Goal: Task Accomplishment & Management: Complete application form

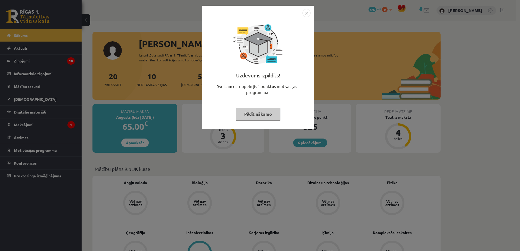
click at [264, 116] on button "Pildīt nākamo" at bounding box center [258, 114] width 45 height 13
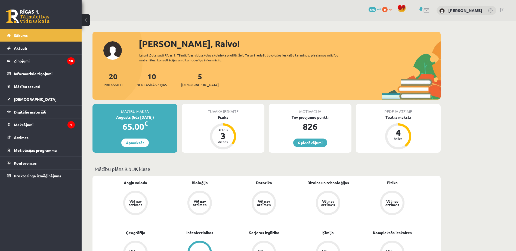
click at [366, 214] on link "Vēl nav atzīmes" at bounding box center [392, 204] width 64 height 26
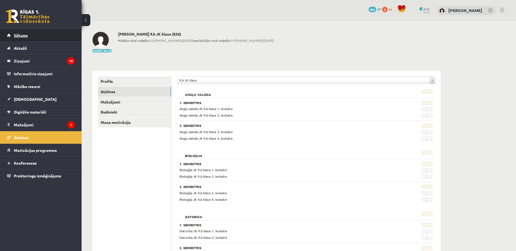
click at [46, 35] on link "Sākums" at bounding box center [41, 35] width 68 height 13
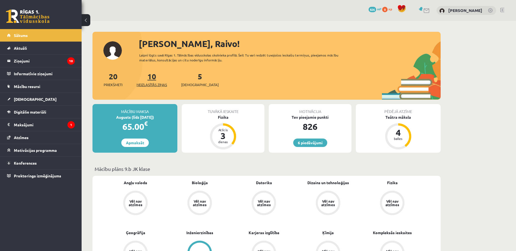
click at [154, 83] on span "Neizlasītās ziņas" at bounding box center [151, 84] width 30 height 5
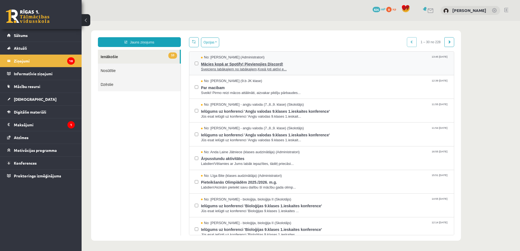
click at [303, 71] on span "Sveiciens labākajiem no labākajiem,Kopā ļoti aktīvi e..." at bounding box center [324, 69] width 247 height 5
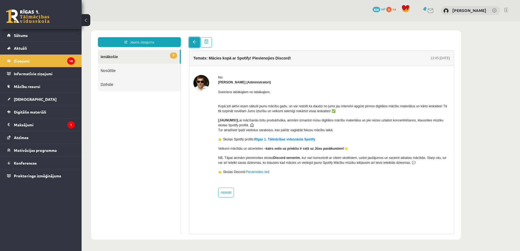
click at [192, 45] on link at bounding box center [194, 42] width 11 height 10
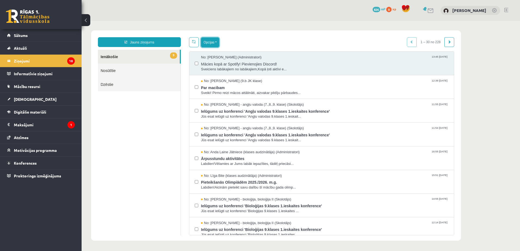
click at [214, 41] on button "Opcijas" at bounding box center [210, 43] width 18 height 10
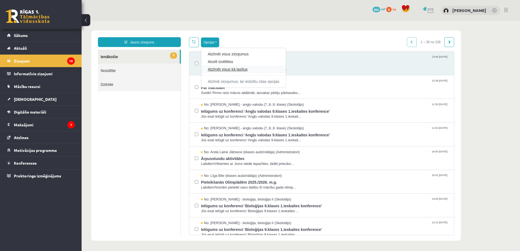
click at [234, 69] on link "Atzīmēt visus kā lasītus" at bounding box center [244, 69] width 72 height 5
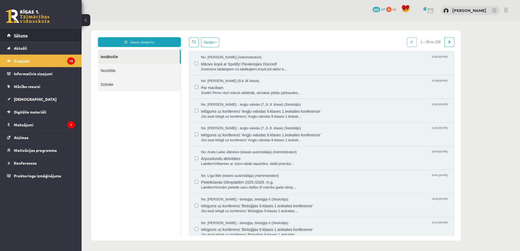
click at [44, 39] on link "Sākums" at bounding box center [41, 35] width 68 height 13
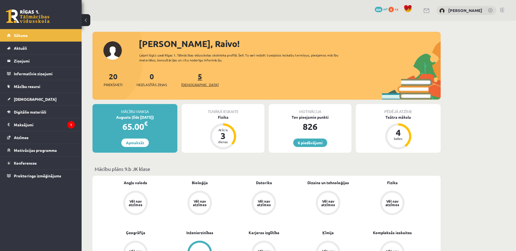
click at [192, 76] on link "5 Ieskaites" at bounding box center [200, 80] width 38 height 16
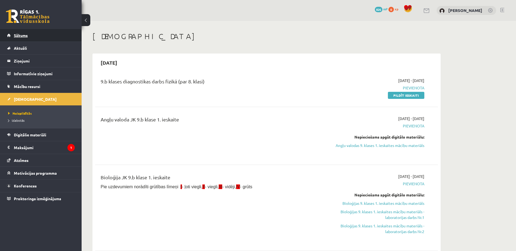
click at [64, 39] on link "Sākums" at bounding box center [41, 35] width 68 height 13
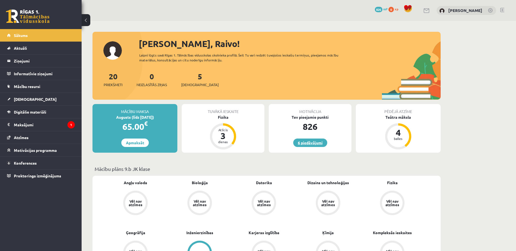
click at [309, 143] on link "6 piedāvājumi" at bounding box center [310, 143] width 34 height 8
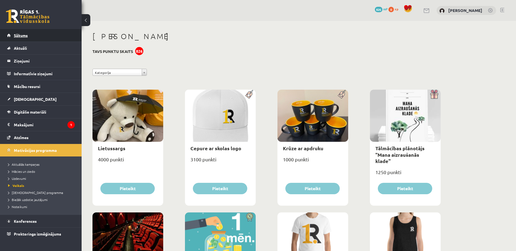
click at [63, 41] on link "Sākums" at bounding box center [41, 35] width 68 height 13
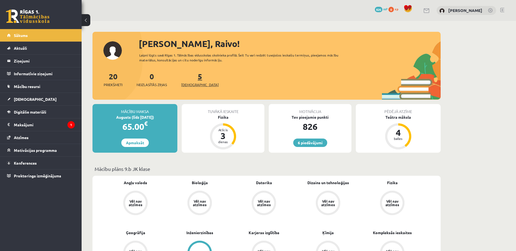
click at [193, 75] on link "5 Ieskaites" at bounding box center [200, 80] width 38 height 16
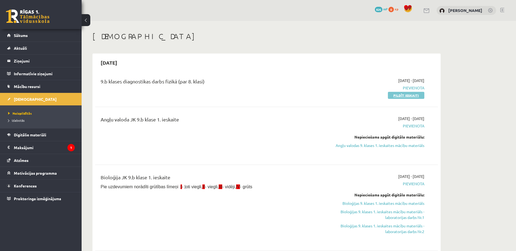
click at [398, 96] on link "Pildīt ieskaiti" at bounding box center [406, 95] width 36 height 7
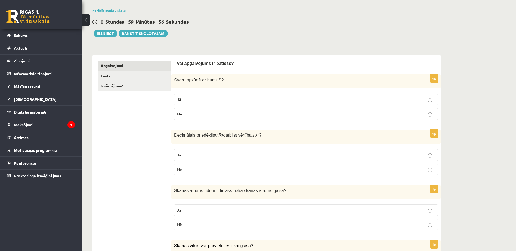
scroll to position [37, 0]
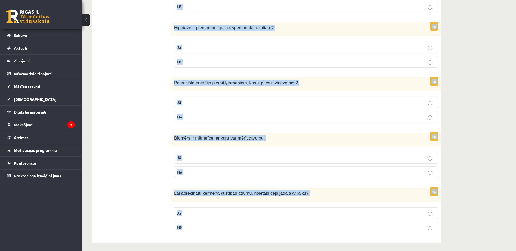
scroll to position [866, 0]
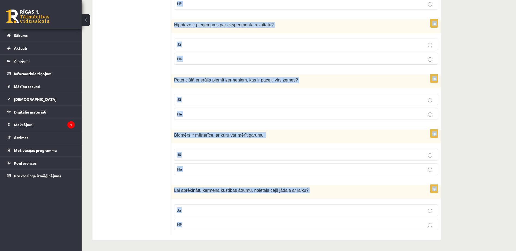
drag, startPoint x: 176, startPoint y: 56, endPoint x: 268, endPoint y: 246, distance: 211.3
copy form "Vai apgalvojums ir patiess? 1p Svaru apzīmē ar burtu S ? Jā Nē 1p Decimālais pr…"
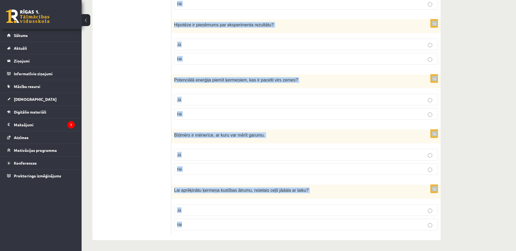
drag, startPoint x: 173, startPoint y: 103, endPoint x: 257, endPoint y: 241, distance: 160.9
drag, startPoint x: 177, startPoint y: 100, endPoint x: 287, endPoint y: 235, distance: 174.5
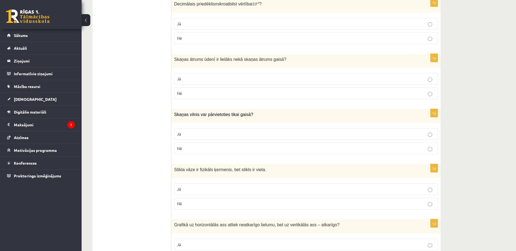
scroll to position [0, 0]
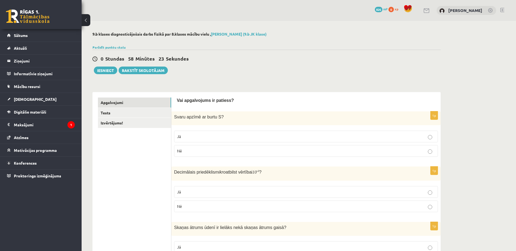
click at [194, 148] on label "Nē" at bounding box center [306, 151] width 264 height 12
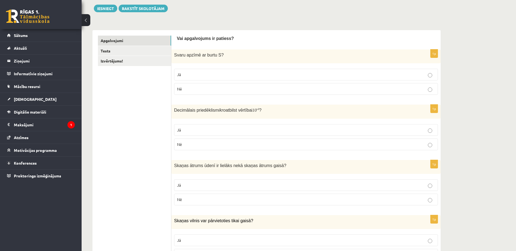
scroll to position [62, 0]
click at [195, 130] on p "Jā" at bounding box center [306, 130] width 258 height 6
click at [204, 183] on p "Jā" at bounding box center [306, 185] width 258 height 6
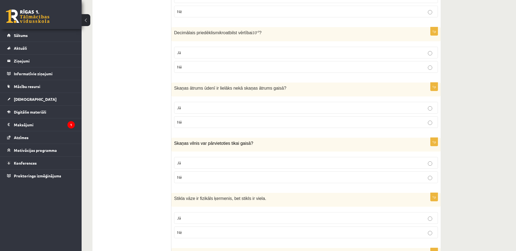
scroll to position [144, 0]
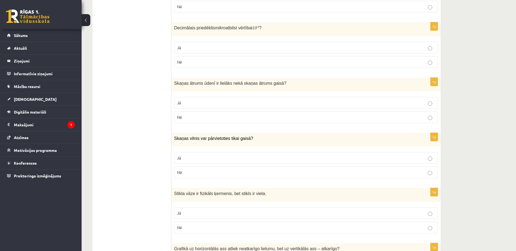
click at [203, 170] on label "Nē" at bounding box center [306, 173] width 264 height 12
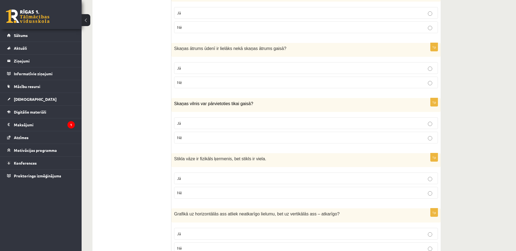
scroll to position [180, 0]
click at [249, 182] on label "Jā" at bounding box center [306, 178] width 264 height 12
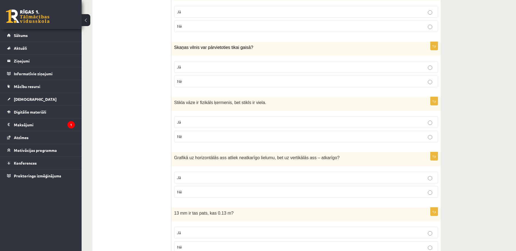
scroll to position [236, 0]
click at [247, 176] on p "Jā" at bounding box center [306, 177] width 258 height 6
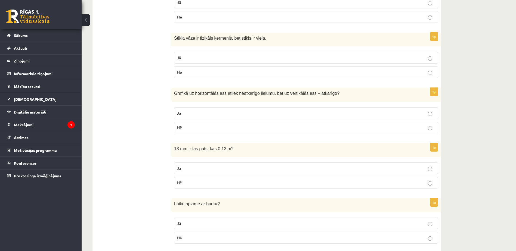
scroll to position [304, 0]
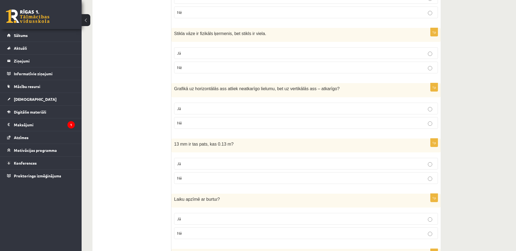
click at [242, 181] on p "Nē" at bounding box center [306, 178] width 258 height 6
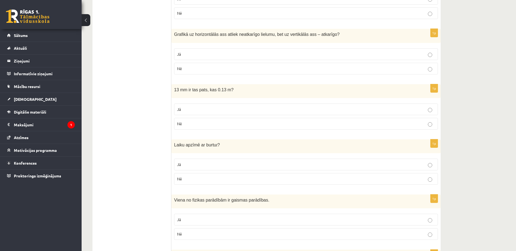
scroll to position [359, 0]
click at [240, 163] on p "Jā" at bounding box center [306, 164] width 258 height 6
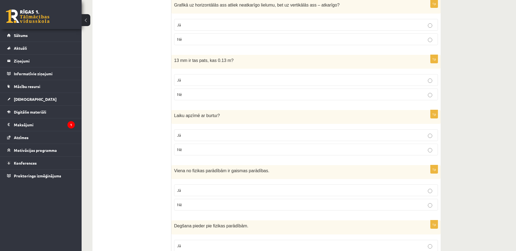
scroll to position [395, 0]
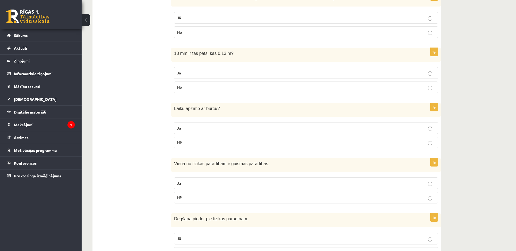
click at [316, 181] on p "Jā" at bounding box center [306, 184] width 258 height 6
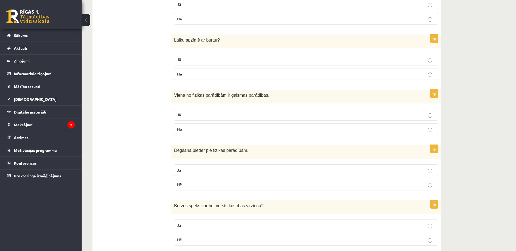
scroll to position [465, 0]
click at [312, 185] on p "Nē" at bounding box center [306, 184] width 258 height 6
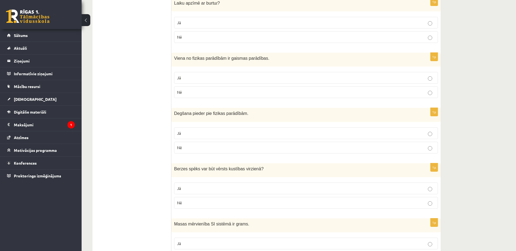
scroll to position [501, 0]
click at [304, 201] on p "Nē" at bounding box center [306, 203] width 258 height 6
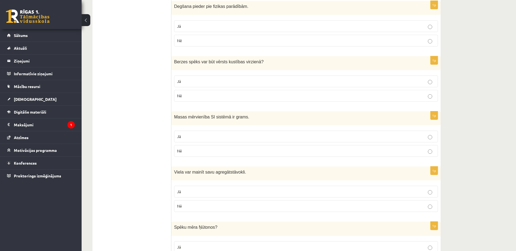
scroll to position [620, 0]
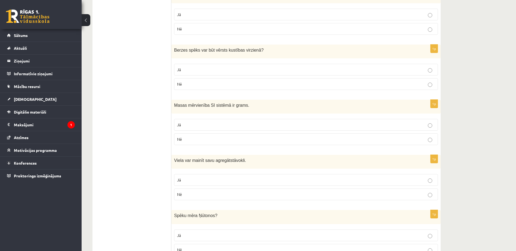
click at [215, 137] on p "Nē" at bounding box center [306, 139] width 258 height 6
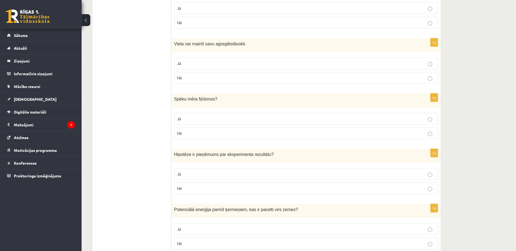
scroll to position [738, 0]
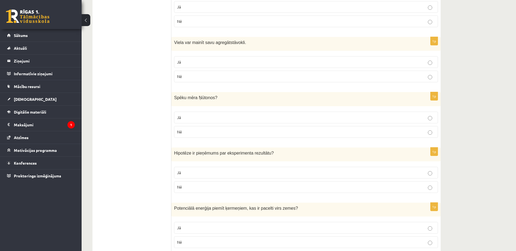
click at [218, 63] on p "Jā" at bounding box center [306, 62] width 258 height 6
click at [222, 118] on p "Jā" at bounding box center [306, 118] width 258 height 6
click at [225, 170] on p "Jā" at bounding box center [306, 173] width 258 height 6
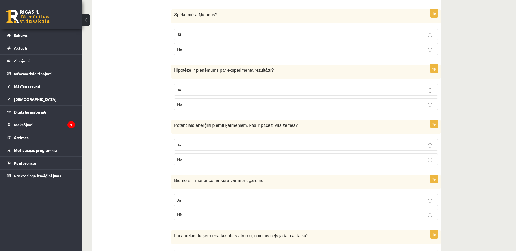
scroll to position [821, 0]
click at [223, 145] on p "Jā" at bounding box center [306, 145] width 258 height 6
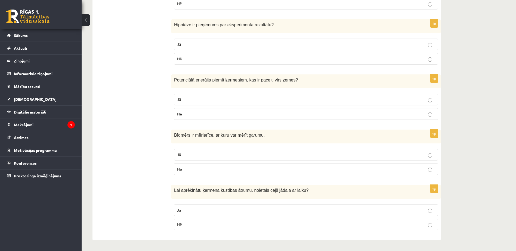
click at [223, 152] on p "Jā" at bounding box center [306, 155] width 258 height 6
click at [236, 209] on p "Jā" at bounding box center [306, 210] width 258 height 6
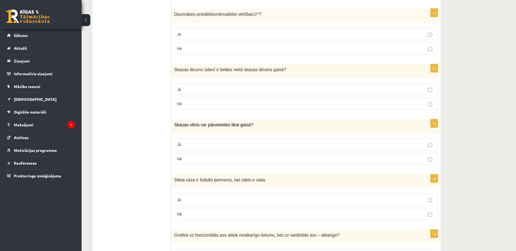
scroll to position [0, 0]
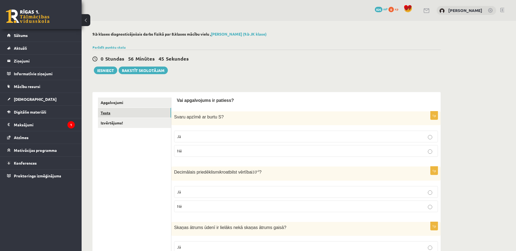
click at [139, 113] on link "Tests" at bounding box center [134, 113] width 73 height 10
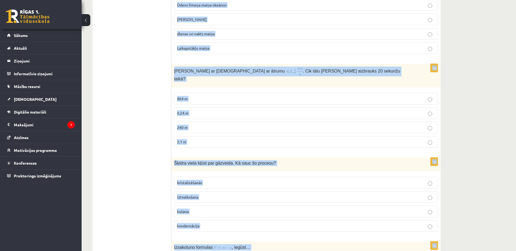
scroll to position [1122, 0]
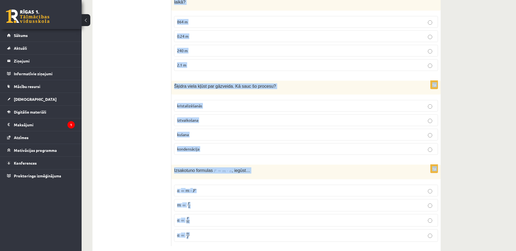
drag, startPoint x: 174, startPoint y: 107, endPoint x: 283, endPoint y: 241, distance: 172.7
copy form "Grāmata krīt no 2 m augsta plaukta. Kurā brīdī kinētiskā enerģija ir vislielākā…"
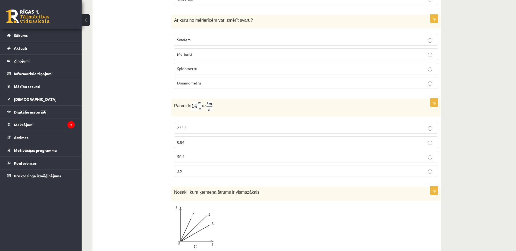
scroll to position [0, 0]
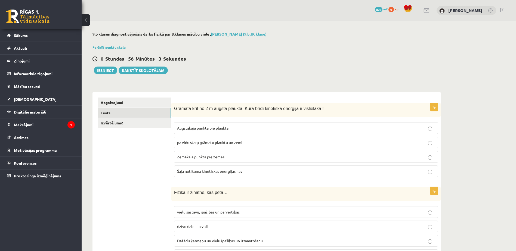
click at [216, 156] on span "Zemākajā punkta pie zemes" at bounding box center [200, 156] width 47 height 5
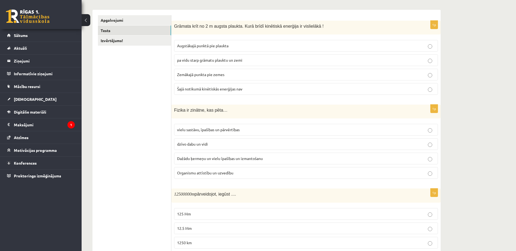
scroll to position [84, 0]
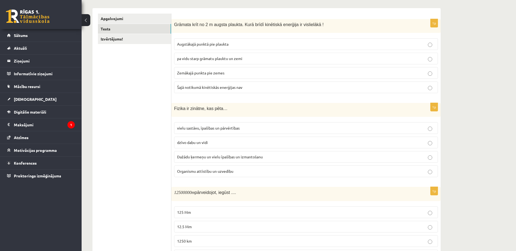
click at [230, 156] on span "Dažādu ķermeņu un vielu īpašības un izmantošanu" at bounding box center [220, 156] width 86 height 5
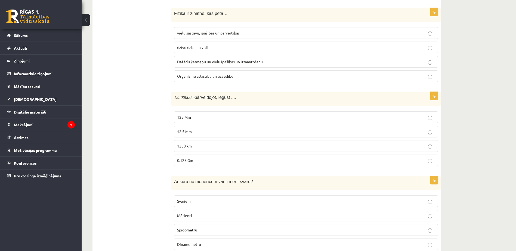
scroll to position [179, 0]
click at [204, 131] on p "12.5 Mm" at bounding box center [306, 132] width 258 height 6
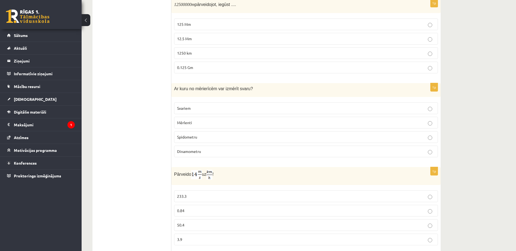
scroll to position [272, 0]
click at [222, 151] on p "Dinamometru" at bounding box center [306, 151] width 258 height 6
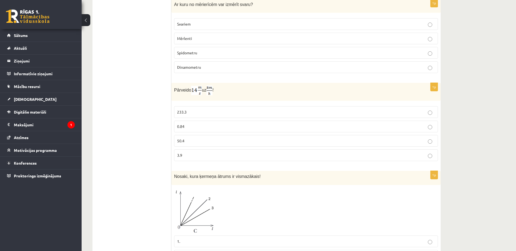
scroll to position [364, 0]
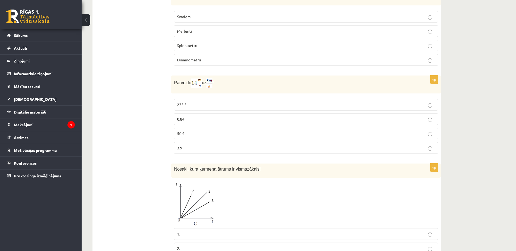
click at [195, 86] on img at bounding box center [196, 83] width 11 height 9
click at [237, 117] on p "0.84" at bounding box center [306, 119] width 258 height 6
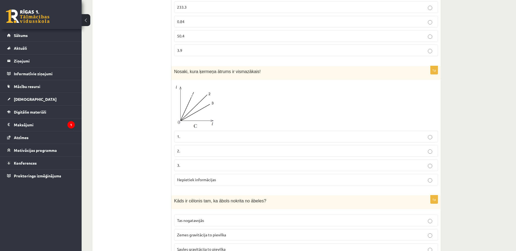
scroll to position [462, 0]
click at [196, 181] on span "Nepietiek informācijas" at bounding box center [196, 179] width 39 height 5
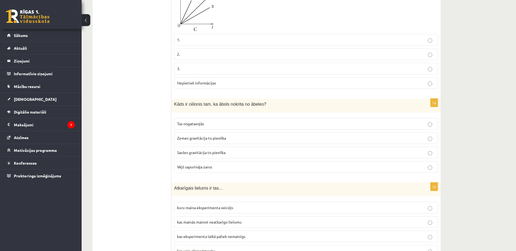
scroll to position [559, 0]
click at [192, 139] on span "Zemes gravitācija to pievilka" at bounding box center [201, 137] width 49 height 5
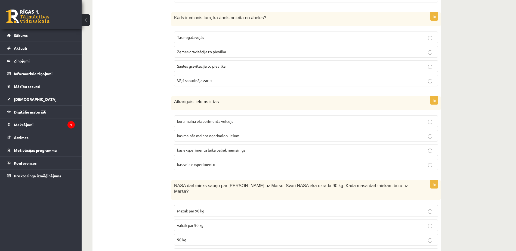
scroll to position [645, 0]
click at [239, 138] on span "kas mainās mainot neatkarīgo lielumu" at bounding box center [209, 135] width 64 height 5
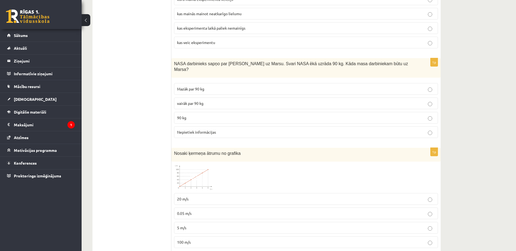
scroll to position [767, 0]
click at [206, 129] on span "Nepietiek informācijas" at bounding box center [196, 131] width 39 height 5
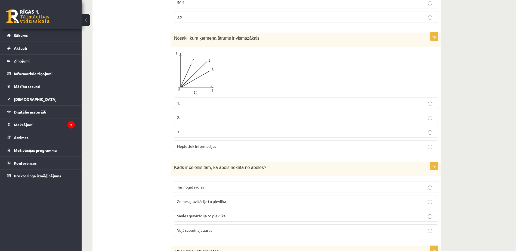
scroll to position [495, 0]
click at [208, 117] on p "2." at bounding box center [306, 118] width 258 height 6
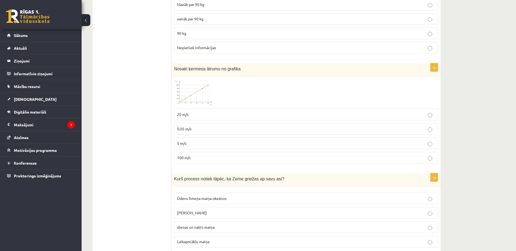
scroll to position [852, 0]
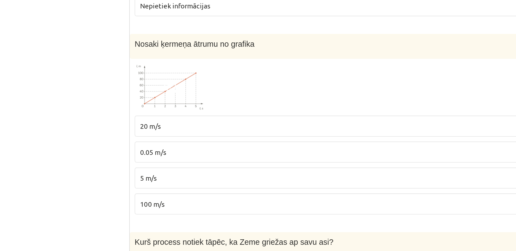
click at [198, 111] on p "20 m/s" at bounding box center [306, 114] width 258 height 6
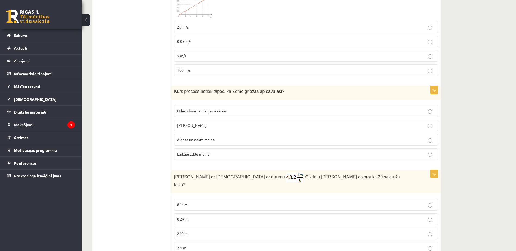
scroll to position [941, 0]
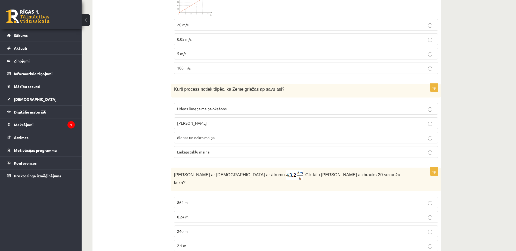
click at [228, 135] on p "dienas un nakts maiņa" at bounding box center [306, 138] width 258 height 6
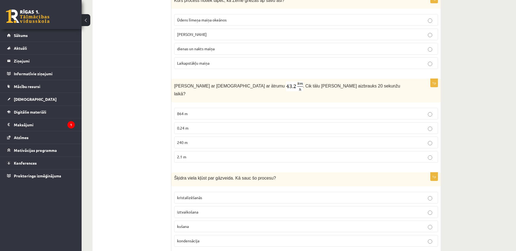
scroll to position [1051, 0]
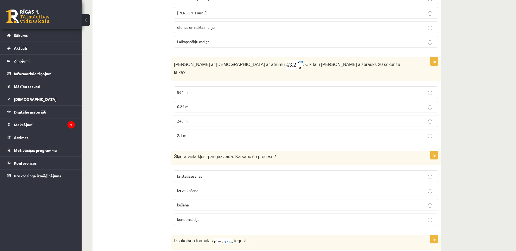
click at [201, 89] on p "864 m" at bounding box center [306, 92] width 258 height 6
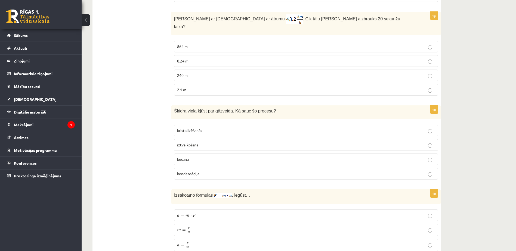
scroll to position [1122, 0]
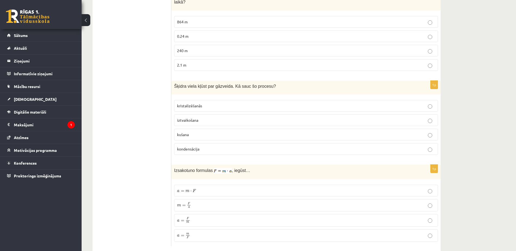
click at [224, 117] on p "iztvaikošana" at bounding box center [306, 120] width 258 height 6
click at [228, 188] on p "a = m ⋅ F a = m ⋅ F" at bounding box center [306, 191] width 258 height 6
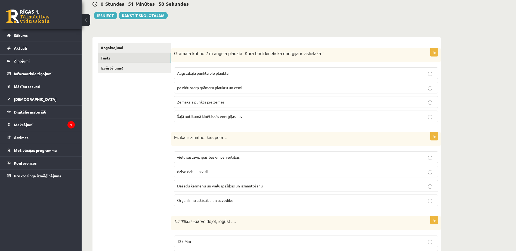
scroll to position [0, 0]
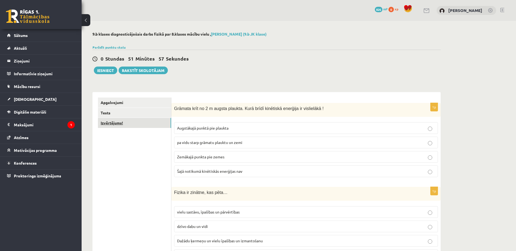
click at [128, 123] on link "Izvērtējums!" at bounding box center [134, 123] width 73 height 10
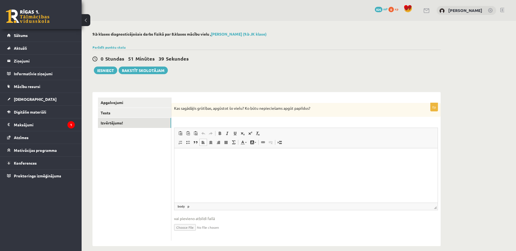
click at [268, 155] on p "Rich Text Editor, wiswyg-editor-user-answer-47024865286440" at bounding box center [306, 157] width 252 height 6
click at [110, 72] on button "Iesniegt" at bounding box center [105, 71] width 23 height 8
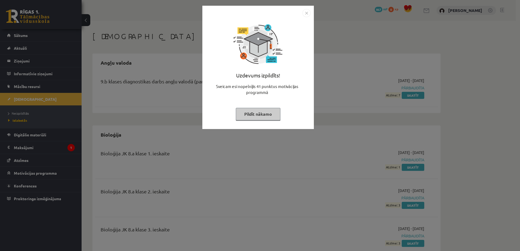
click at [287, 64] on div "Uzdevums izpildīts! Sveicam esi nopelnījis 41 punktus motivācijas programmā Pil…" at bounding box center [258, 71] width 105 height 109
click at [268, 117] on button "Pildīt nākamo" at bounding box center [258, 114] width 45 height 13
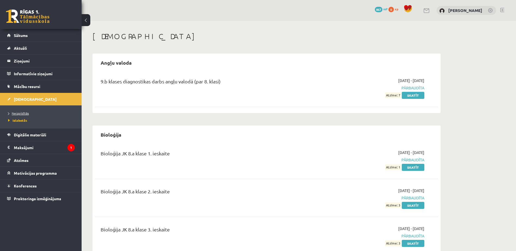
click at [26, 113] on span "Neizpildītās" at bounding box center [18, 113] width 21 height 4
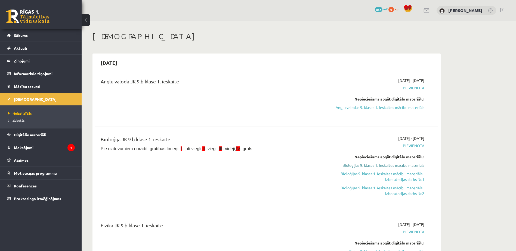
click at [366, 165] on link "Bioloģijas 9. klases 1. ieskaites mācību materiāls" at bounding box center [373, 166] width 102 height 6
click at [199, 68] on div "[DATE]" at bounding box center [266, 62] width 343 height 13
click at [344, 166] on link "Bioloģijas 9. klases 1. ieskaites mācību materiāls" at bounding box center [373, 166] width 102 height 6
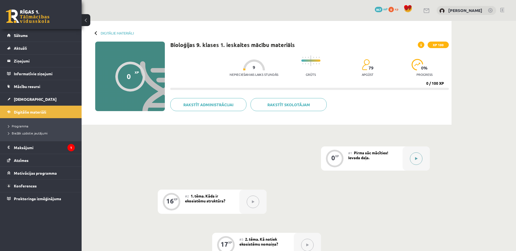
click at [411, 163] on button at bounding box center [416, 159] width 13 height 13
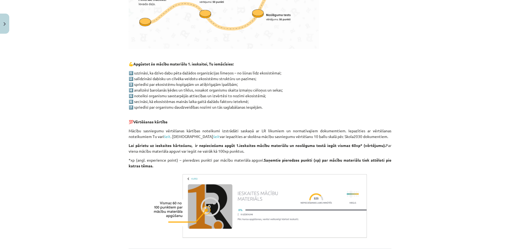
scroll to position [274, 0]
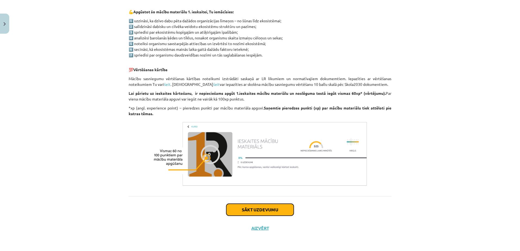
click at [271, 213] on button "Sākt uzdevumu" at bounding box center [259, 210] width 67 height 12
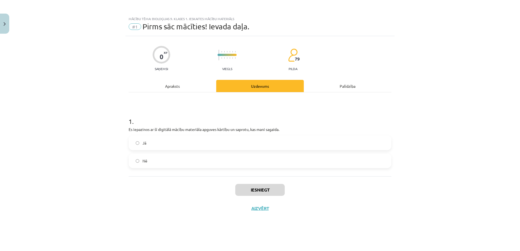
click at [253, 152] on div "Jā Nē" at bounding box center [260, 152] width 263 height 33
click at [252, 140] on label "Jā" at bounding box center [260, 143] width 262 height 14
click at [272, 191] on button "Iesniegt" at bounding box center [259, 190] width 49 height 12
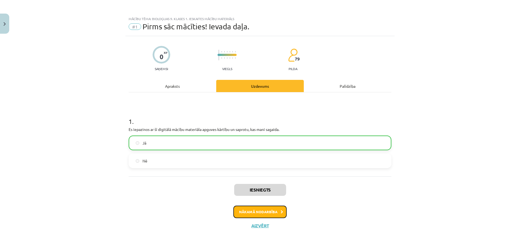
click at [262, 213] on button "Nākamā nodarbība" at bounding box center [259, 212] width 53 height 13
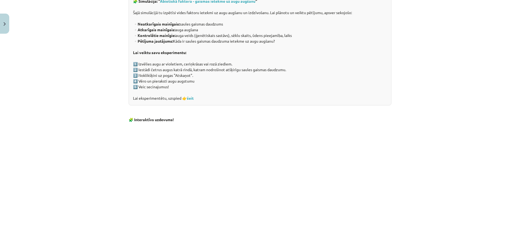
scroll to position [493, 0]
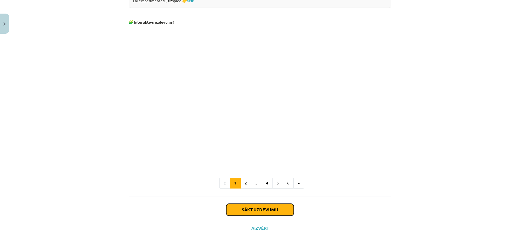
click at [269, 209] on button "Sākt uzdevumu" at bounding box center [259, 210] width 67 height 12
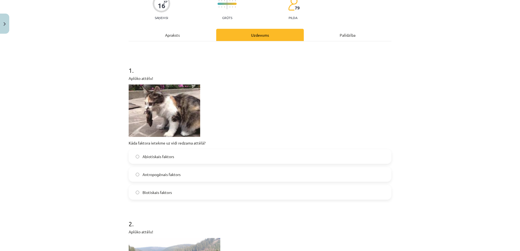
scroll to position [52, 0]
click at [212, 193] on label "Biotiskais faktors" at bounding box center [260, 192] width 262 height 14
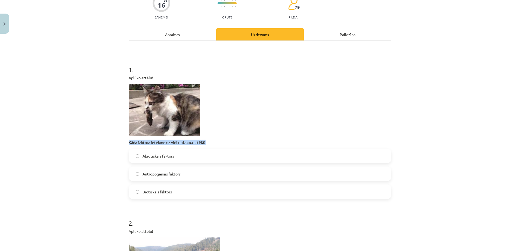
drag, startPoint x: 126, startPoint y: 142, endPoint x: 110, endPoint y: 151, distance: 17.8
click at [110, 151] on div "Mācību tēma: Bioloģijas 9. klases 1. ieskaites mācību materiāls #2 1. tēma. Kād…" at bounding box center [260, 125] width 520 height 251
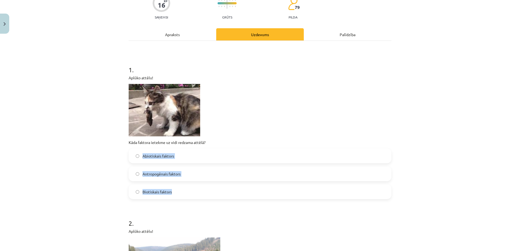
drag, startPoint x: 131, startPoint y: 150, endPoint x: 187, endPoint y: 196, distance: 72.3
click at [187, 196] on div "Abiotiskais faktors Antropogēnais faktors Biotiskais faktors" at bounding box center [260, 174] width 263 height 51
copy div "Abiotiskais faktors Antropogēnais faktors Biotiskais faktors"
click at [217, 221] on h1 "2 ." at bounding box center [260, 218] width 263 height 17
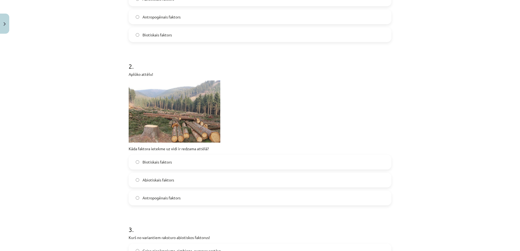
scroll to position [209, 0]
click at [207, 200] on label "Antropogēnais faktors" at bounding box center [260, 198] width 262 height 14
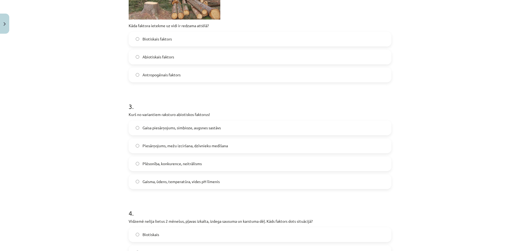
scroll to position [332, 0]
click at [230, 183] on label "Gaisma, ūdens, temperatūra, vides pH līmenis" at bounding box center [260, 182] width 262 height 14
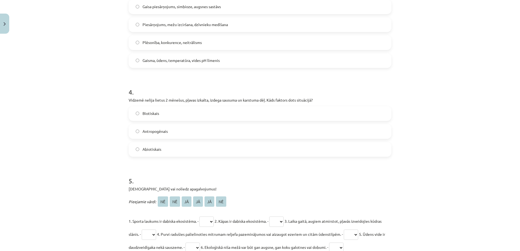
scroll to position [453, 0]
click at [175, 145] on label "Abiotiskais" at bounding box center [260, 149] width 262 height 14
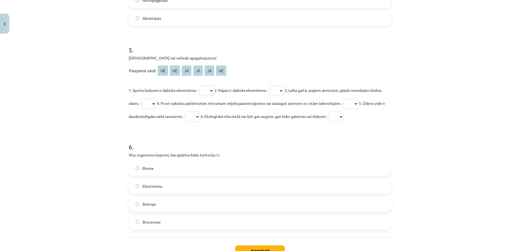
scroll to position [585, 0]
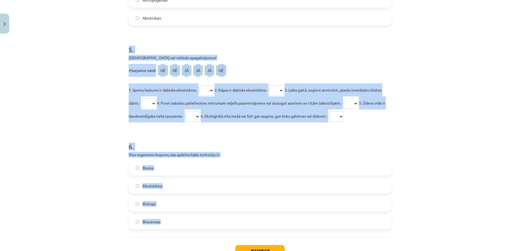
drag, startPoint x: 123, startPoint y: 40, endPoint x: 364, endPoint y: 237, distance: 311.3
click at [364, 237] on div "Mācību tēma: Bioloģijas 9. klases 1. ieskaites mācību materiāls #2 1. tēma. Kād…" at bounding box center [260, 125] width 520 height 251
copy form "5 . Apstiprini vai noliedz apagalvojumus! Pieejamie vārdi: NĒ NĒ JĀ JĀ JĀ NĒ 1.…"
click at [85, 97] on div "Mācību tēma: Bioloģijas 9. klases 1. ieskaites mācību materiāls #2 1. tēma. Kād…" at bounding box center [260, 125] width 520 height 251
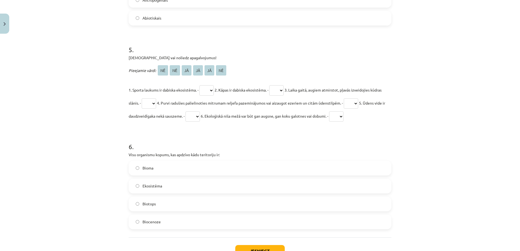
click at [206, 89] on select "** ** ** ** ** **" at bounding box center [206, 90] width 14 height 10
select select "**"
click at [200, 85] on select "** ** ** ** ** **" at bounding box center [206, 90] width 14 height 10
click at [284, 86] on select "** ** ** ** ** **" at bounding box center [276, 90] width 14 height 10
select select "**"
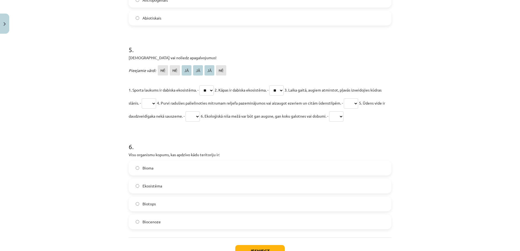
click at [274, 85] on select "** ** ** ** ** **" at bounding box center [276, 90] width 14 height 10
click at [156, 104] on select "** ** ** ** ** **" at bounding box center [149, 103] width 14 height 10
select select "**"
click at [153, 98] on select "** ** ** ** ** **" at bounding box center [149, 103] width 14 height 10
click at [358, 104] on select "** ** ** ** ** **" at bounding box center [351, 103] width 14 height 10
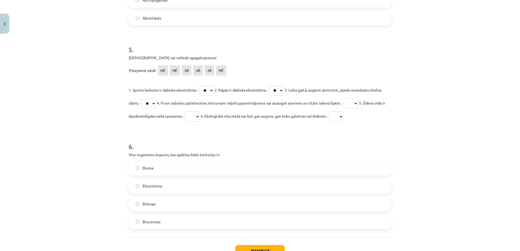
select select "**"
click at [358, 98] on select "** ** ** ** ** **" at bounding box center [351, 103] width 14 height 10
click at [200, 117] on select "** ** ** ** ** **" at bounding box center [192, 116] width 14 height 10
select select "**"
click at [200, 111] on select "** ** ** ** ** **" at bounding box center [192, 116] width 14 height 10
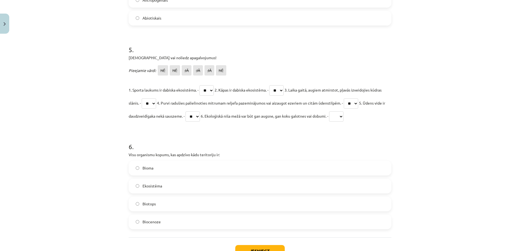
click at [343, 119] on select "** ** ** ** ** **" at bounding box center [336, 116] width 14 height 10
select select "**"
click at [343, 111] on select "** ** ** ** ** **" at bounding box center [336, 116] width 14 height 10
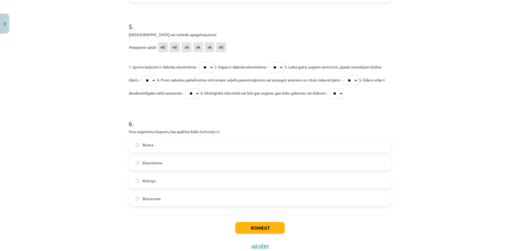
click at [168, 195] on label "Biocenoze" at bounding box center [260, 199] width 262 height 14
click at [259, 227] on button "Iesniegt" at bounding box center [259, 228] width 49 height 12
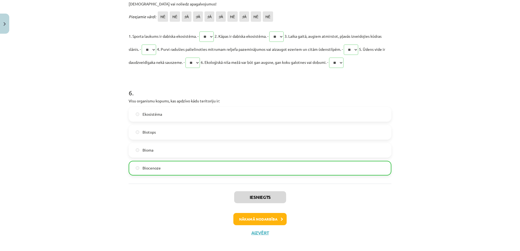
scroll to position [643, 0]
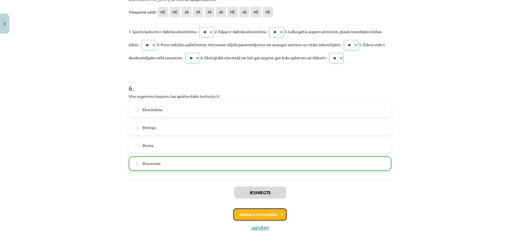
click at [273, 209] on button "Nākamā nodarbība" at bounding box center [259, 215] width 53 height 13
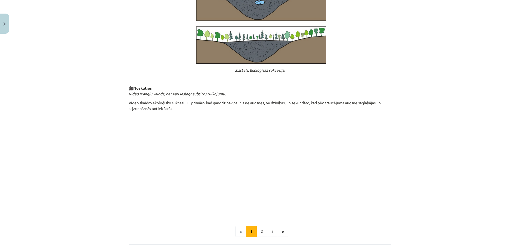
scroll to position [523, 0]
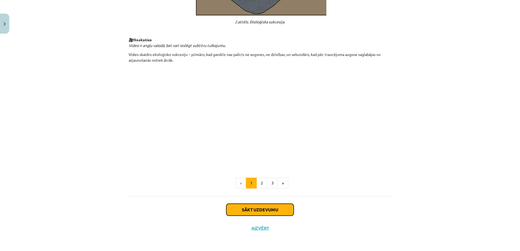
click at [264, 209] on button "Sākt uzdevumu" at bounding box center [259, 210] width 67 height 12
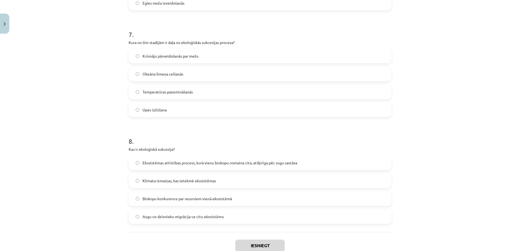
scroll to position [764, 0]
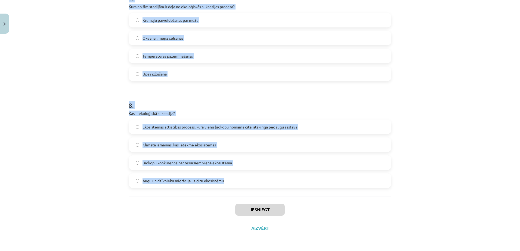
drag, startPoint x: 123, startPoint y: 117, endPoint x: 286, endPoint y: 194, distance: 179.7
copy form "1 . Kas ir invazīva suga? Suga, kas apdraud vietējās ekosistēmas, izplatoties ā…"
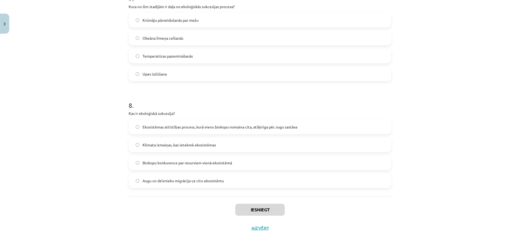
click at [201, 129] on span "Ekosistēmas attīstības process, kurā vienu biokopu nomaina cita, atšķirīga pēc …" at bounding box center [219, 127] width 155 height 6
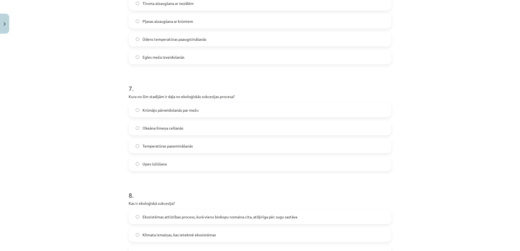
scroll to position [673, 0]
click at [184, 111] on span "Krūmāju pārveidošanās par mežu" at bounding box center [170, 111] width 56 height 6
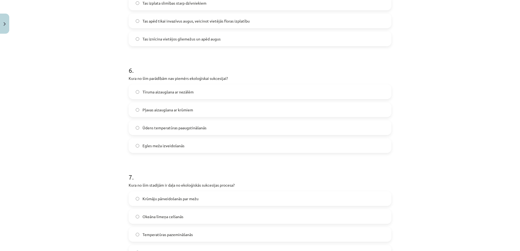
scroll to position [585, 0]
click at [198, 130] on span "Ūdens temperatūras paaugstināšanās" at bounding box center [174, 128] width 64 height 6
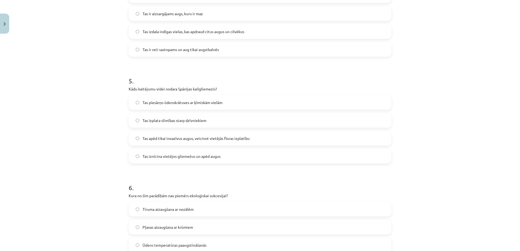
scroll to position [467, 0]
click at [227, 157] on label "Tas iznīcina vietējos gliemežus un apēd augus" at bounding box center [260, 158] width 262 height 14
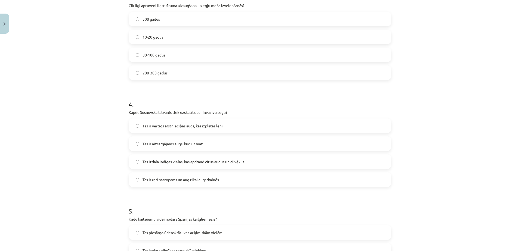
scroll to position [337, 0]
click at [212, 163] on span "Tas izdala indīgas vielas, kas apdraud citus augus un cilvēkus" at bounding box center [193, 163] width 102 height 6
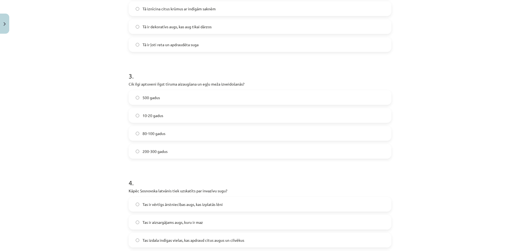
scroll to position [258, 0]
click at [183, 133] on label "80-100 gadus" at bounding box center [260, 135] width 262 height 14
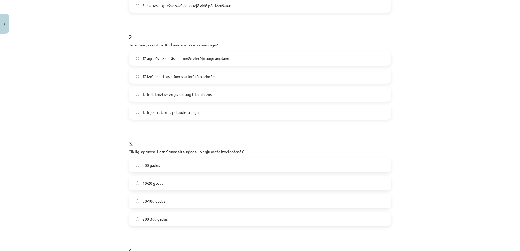
scroll to position [191, 0]
click at [187, 61] on span "Tā agresīvi izplatās un nomāc vietējo augu augšanu" at bounding box center [185, 59] width 87 height 6
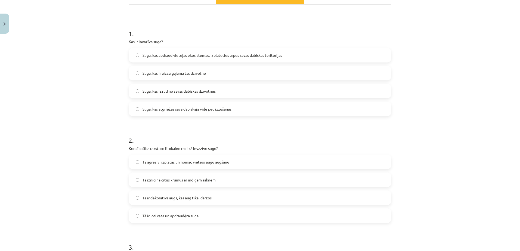
scroll to position [81, 0]
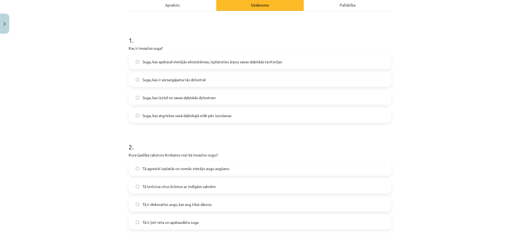
click at [178, 63] on span "Suga, kas apdraud vietējās ekosistēmas, izplatoties ārpus savas dabiskās terito…" at bounding box center [211, 62] width 139 height 6
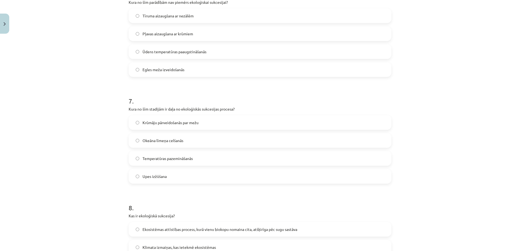
scroll to position [764, 0]
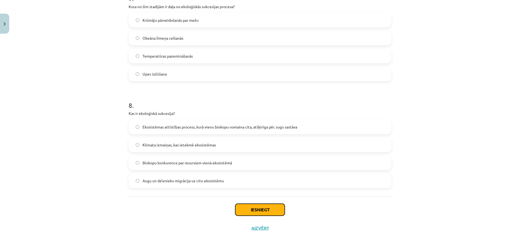
click at [263, 211] on button "Iesniegt" at bounding box center [259, 210] width 49 height 12
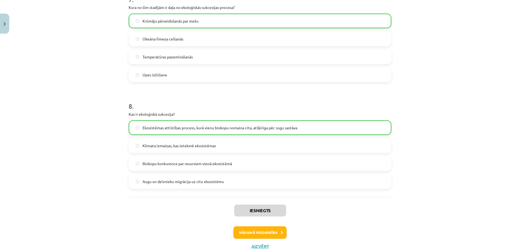
scroll to position [779, 0]
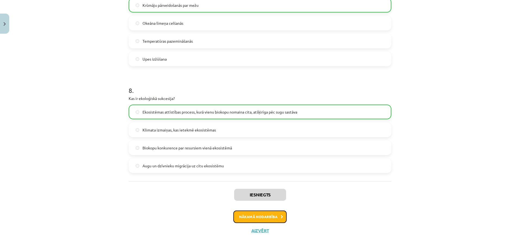
click at [271, 216] on button "Nākamā nodarbība" at bounding box center [259, 217] width 53 height 13
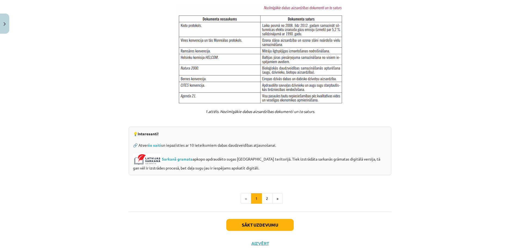
scroll to position [387, 0]
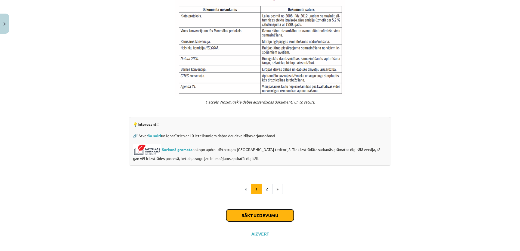
click at [269, 210] on button "Sākt uzdevumu" at bounding box center [259, 216] width 67 height 12
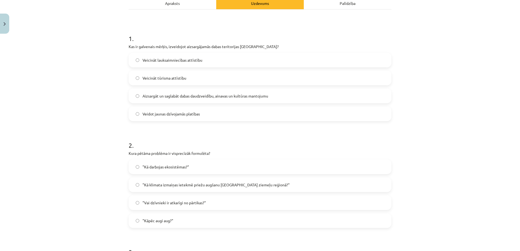
scroll to position [14, 0]
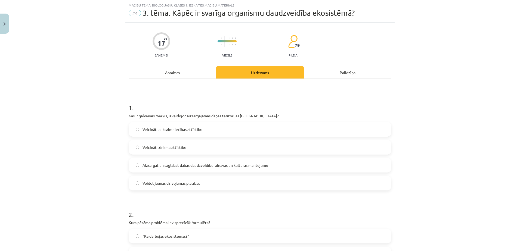
click at [218, 167] on span "Aizsargāt un saglabāt dabas daudzveidību, ainavas un kultūras mantojumu" at bounding box center [205, 166] width 126 height 6
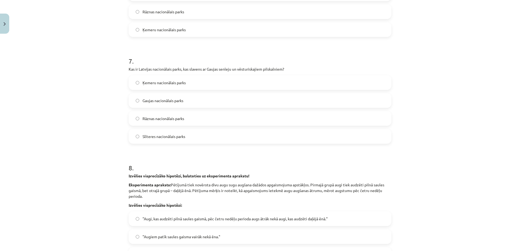
scroll to position [793, 0]
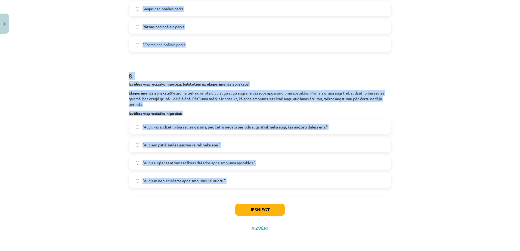
drag, startPoint x: 125, startPoint y: 102, endPoint x: 249, endPoint y: 200, distance: 158.8
copy div "2 . Kura pētāma problēma ir visprecīzāk formulēta? "Kā darbojas ekosistēmas?" "…"
click at [95, 133] on div "Mācību tēma: Bioloģijas 9. klases 1. ieskaites mācību materiāls #4 3. tēma. Kāp…" at bounding box center [260, 125] width 520 height 251
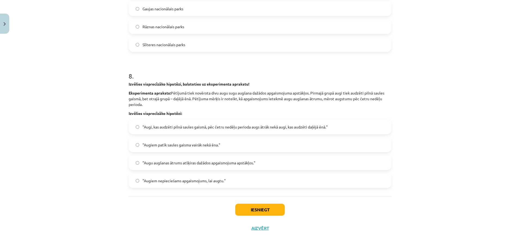
click at [170, 123] on label ""Augi, kas audzēti pilnā saules gaismā, pēc četru nedēļu perioda augs ātrāk nek…" at bounding box center [260, 127] width 262 height 14
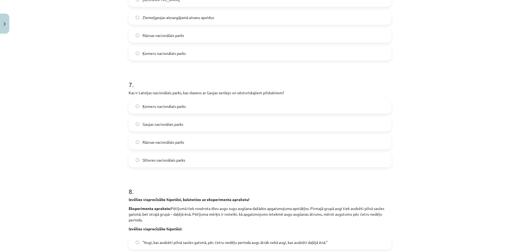
scroll to position [677, 0]
click at [163, 122] on span "Gaujas nacionālais parks" at bounding box center [162, 125] width 41 height 6
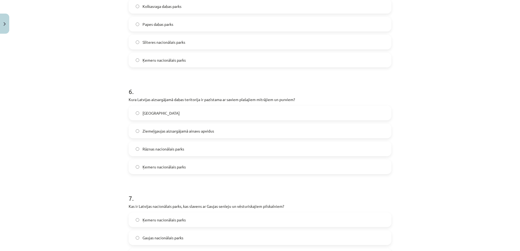
scroll to position [564, 0]
click at [179, 168] on span "Ķemeru nacionālais parks" at bounding box center [163, 168] width 43 height 6
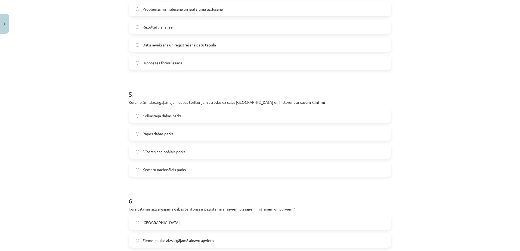
scroll to position [453, 0]
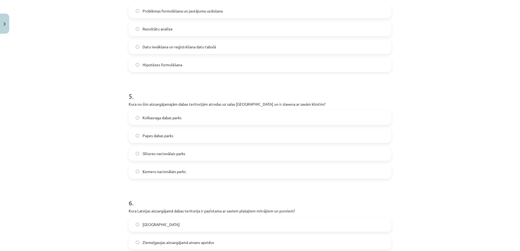
click at [168, 155] on span "Slīteres nacionālais parks" at bounding box center [163, 154] width 43 height 6
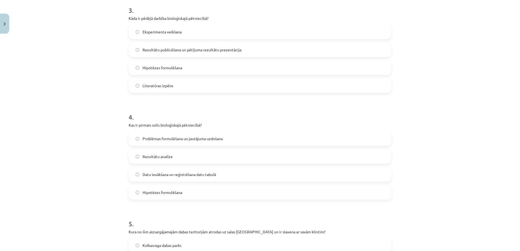
scroll to position [325, 0]
click at [204, 140] on span "Problēmas formulēšana un jautājuma uzdošana" at bounding box center [182, 139] width 80 height 6
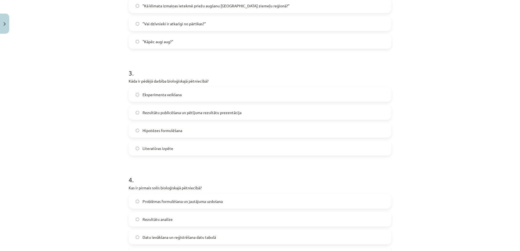
scroll to position [251, 0]
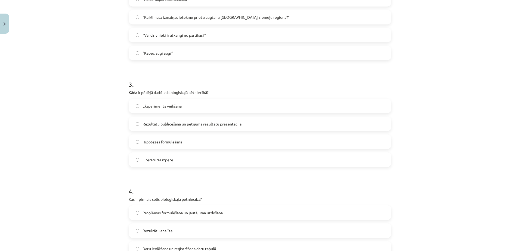
click at [172, 122] on span "Rezultātu publicēšana un pētījuma rezultātu prezentācija" at bounding box center [191, 124] width 99 height 6
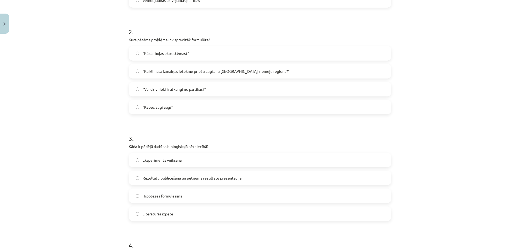
scroll to position [196, 0]
click at [200, 72] on span ""Kā klimata izmaiņas ietekmē priežu augšanu Latvijas ziemeļu reģionā?"" at bounding box center [215, 72] width 147 height 6
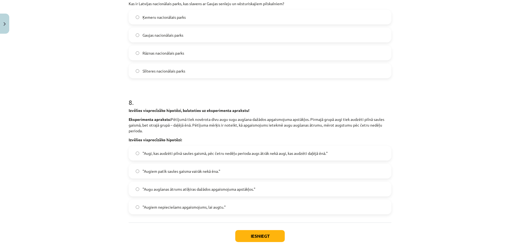
scroll to position [775, 0]
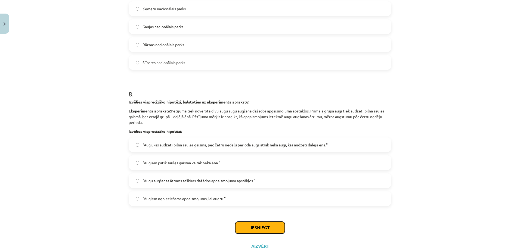
click at [258, 232] on button "Iesniegt" at bounding box center [259, 228] width 49 height 12
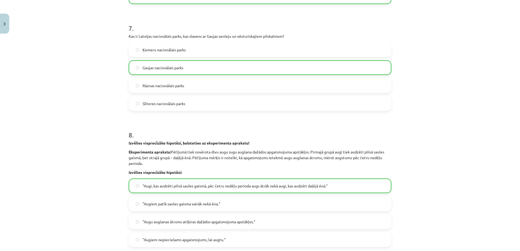
scroll to position [811, 0]
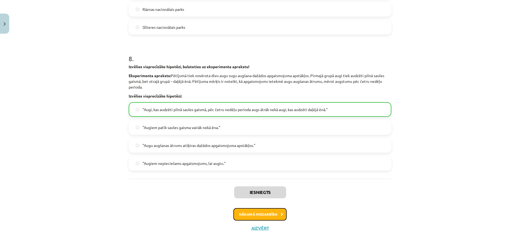
click at [269, 214] on button "Nākamā nodarbība" at bounding box center [259, 214] width 53 height 13
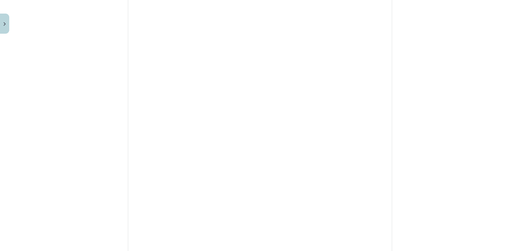
scroll to position [543, 0]
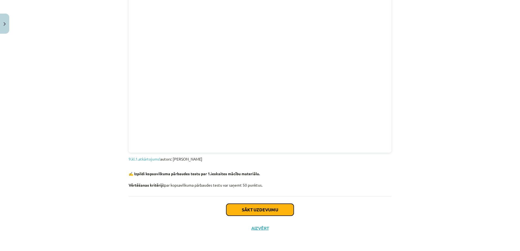
click at [274, 208] on button "Sākt uzdevumu" at bounding box center [259, 210] width 67 height 12
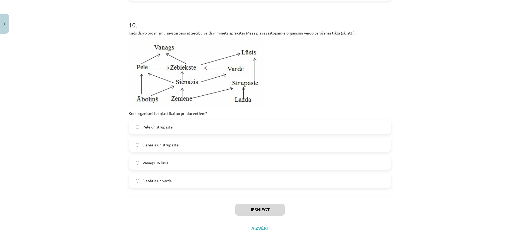
scroll to position [1207, 0]
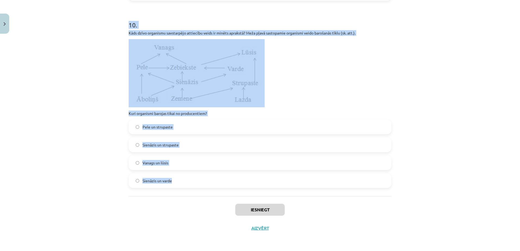
drag, startPoint x: 125, startPoint y: 47, endPoint x: 283, endPoint y: 194, distance: 216.0
copy form "1 . Aplūko attēlu! Ka mainīsies varžu skaits, ja izzudīs sienāži? Palielināsies…"
click at [90, 94] on div "Mācību tēma: Bioloģijas 9. klases 1. ieskaites mācību materiāls #5 Noslēguma te…" at bounding box center [260, 125] width 520 height 251
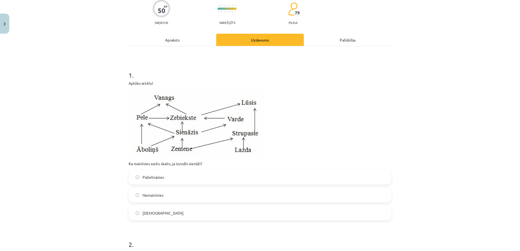
scroll to position [46, 0]
click at [177, 213] on label "Samazināsies" at bounding box center [260, 213] width 262 height 14
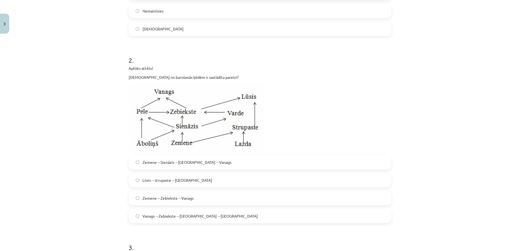
scroll to position [231, 0]
click at [170, 162] on span "Zemene→Sienāzis→Zebiekste→Vanags" at bounding box center [186, 162] width 89 height 6
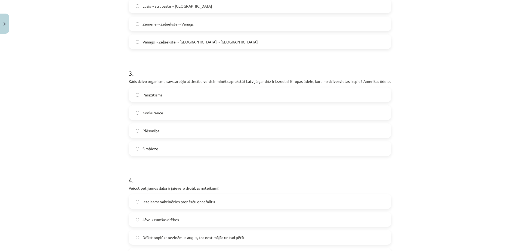
scroll to position [405, 0]
click at [178, 119] on label "Konkurence" at bounding box center [260, 113] width 262 height 14
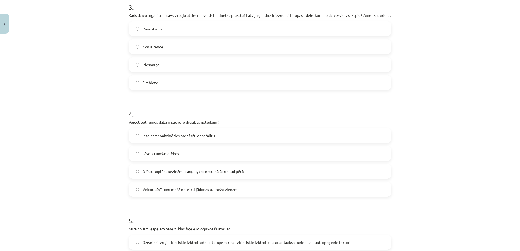
scroll to position [473, 0]
click at [190, 136] on label "Ieteicams vakcinēties pret ērču encefalītu" at bounding box center [260, 134] width 262 height 14
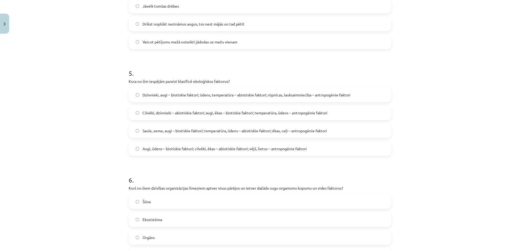
scroll to position [624, 0]
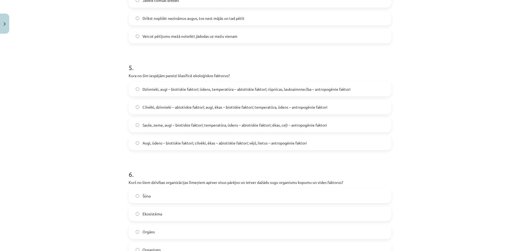
click at [168, 221] on label "Ekosistēma" at bounding box center [260, 214] width 262 height 14
click at [163, 92] on span "Dzīvnieki, augi – biotiskie faktori; ūdens, temperatūra – abiotiskie faktori; r…" at bounding box center [246, 89] width 208 height 6
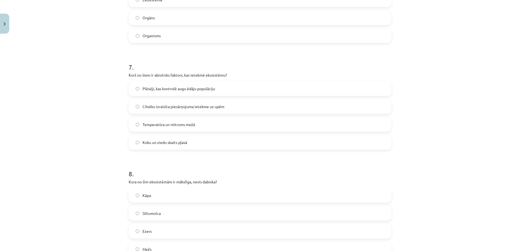
scroll to position [839, 0]
click at [173, 127] on span "Temperatūra un mitrums mežā" at bounding box center [168, 125] width 52 height 6
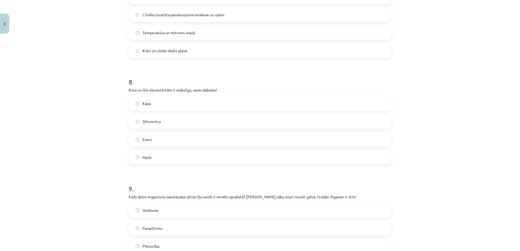
click at [173, 128] on label "Siltumnīca" at bounding box center [260, 122] width 262 height 14
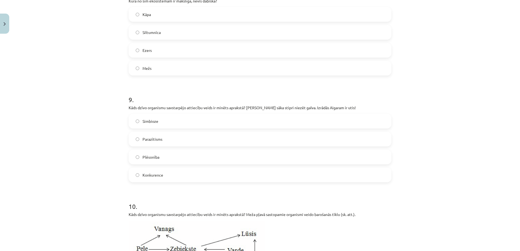
scroll to position [1021, 0]
click at [174, 138] on label "Parazītisms" at bounding box center [260, 138] width 262 height 14
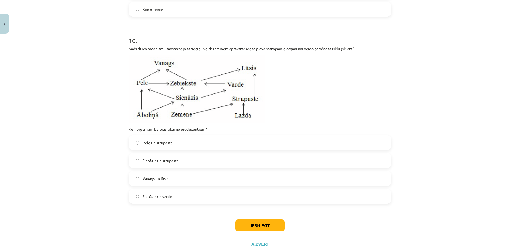
scroll to position [1186, 0]
click at [179, 203] on label "Sienāzis un varde" at bounding box center [260, 196] width 262 height 14
click at [184, 148] on label "Pele un strupaste" at bounding box center [260, 143] width 262 height 14
click at [187, 163] on label "Sienāzis un strupaste" at bounding box center [260, 161] width 262 height 14
click at [255, 230] on button "Iesniegt" at bounding box center [259, 225] width 49 height 12
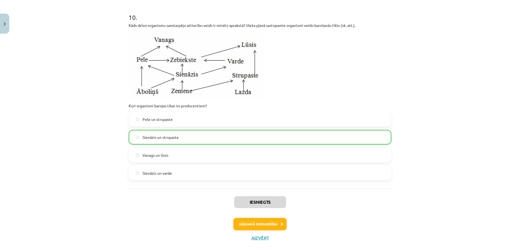
scroll to position [1209, 0]
click at [274, 229] on button "Nākamā nodarbība" at bounding box center [259, 224] width 53 height 13
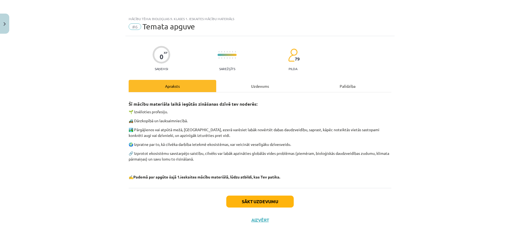
scroll to position [0, 0]
click at [268, 201] on button "Sākt uzdevumu" at bounding box center [259, 202] width 67 height 12
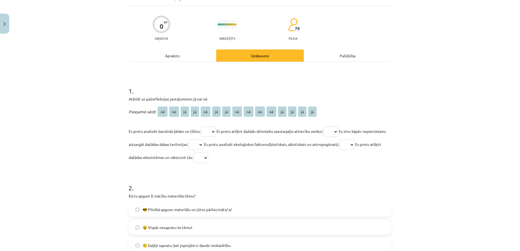
scroll to position [32, 0]
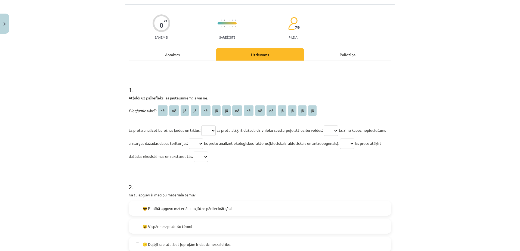
click at [213, 126] on select "** ** ** ** ** ** ** ** ** ** ** ** ** ** **" at bounding box center [208, 131] width 14 height 10
select select "**"
click at [201, 126] on select "** ** ** ** ** ** ** ** ** ** ** ** ** ** **" at bounding box center [208, 131] width 14 height 10
click at [329, 131] on select "** ** ** ** ** ** ** ** ** ** ** ** ** ** **" at bounding box center [331, 131] width 14 height 10
select select "**"
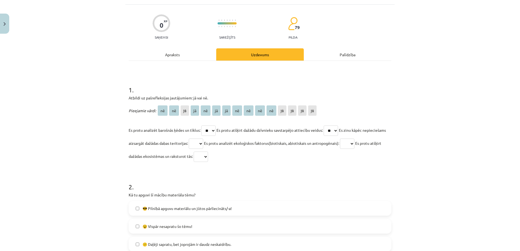
click at [327, 126] on select "** ** ** ** ** ** ** ** ** ** ** ** ** ** **" at bounding box center [331, 131] width 14 height 10
click at [203, 146] on select "** ** ** ** ** ** ** ** ** ** ** ** ** ** **" at bounding box center [196, 144] width 14 height 10
select select "**"
click at [203, 139] on select "** ** ** ** ** ** ** ** ** ** ** ** ** ** **" at bounding box center [196, 144] width 14 height 10
click at [354, 143] on select "** ** ** ** ** ** ** ** ** ** ** ** ** ** **" at bounding box center [347, 144] width 14 height 10
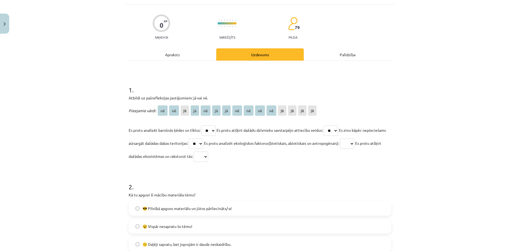
select select "**"
click at [354, 139] on select "** ** ** ** ** ** ** ** ** ** ** ** ** ** **" at bounding box center [347, 144] width 14 height 10
click at [208, 158] on select "** ** ** ** ** ** ** ** ** ** ** ** ** ** **" at bounding box center [201, 157] width 14 height 10
select select "**"
click at [208, 152] on select "** ** ** ** ** ** ** ** ** ** ** ** ** ** **" at bounding box center [201, 157] width 14 height 10
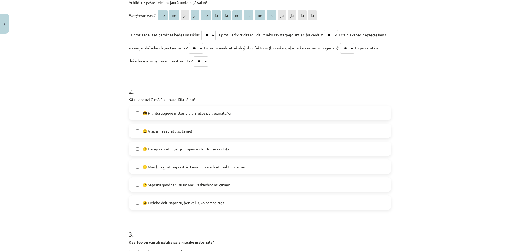
scroll to position [127, 0]
click at [214, 202] on span "😐 Lielāko daļu saprotu, bet vēl ir, ko pamācīties." at bounding box center [183, 203] width 82 height 6
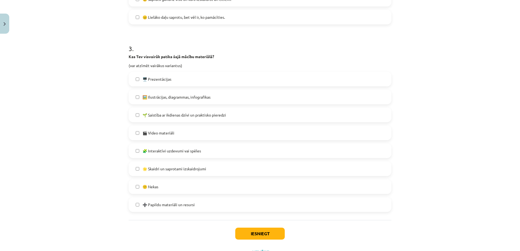
scroll to position [313, 0]
click at [199, 206] on label "➕ Papildu materiāli un resursi" at bounding box center [260, 205] width 262 height 14
click at [206, 167] on label "🌟 Skaidri un saprotami izskaidrojumi" at bounding box center [260, 169] width 262 height 14
click at [207, 80] on label "🖥️ Prezentācijas" at bounding box center [260, 79] width 262 height 14
click at [245, 235] on button "Iesniegt" at bounding box center [259, 234] width 49 height 12
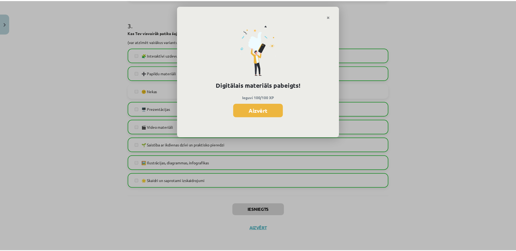
scroll to position [265, 0]
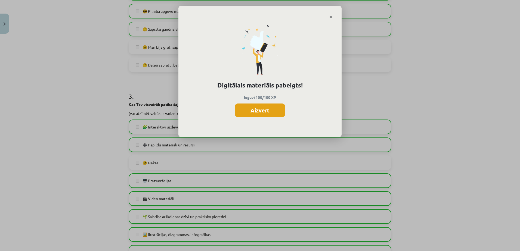
click at [266, 109] on button "Aizvērt" at bounding box center [260, 111] width 50 height 14
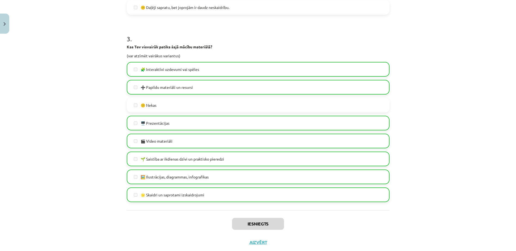
scroll to position [337, 0]
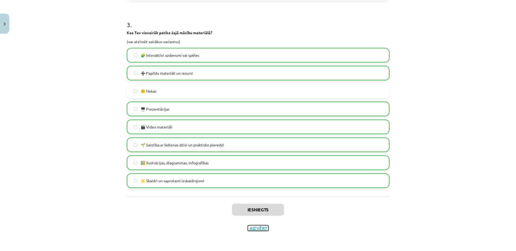
click at [255, 227] on button "Aizvērt" at bounding box center [258, 228] width 21 height 5
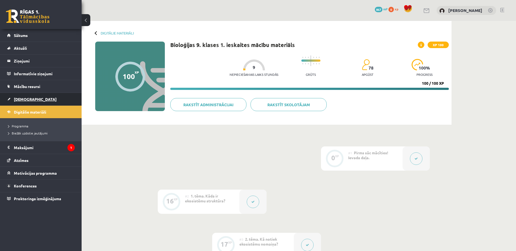
click at [43, 98] on link "[DEMOGRAPHIC_DATA]" at bounding box center [41, 99] width 68 height 13
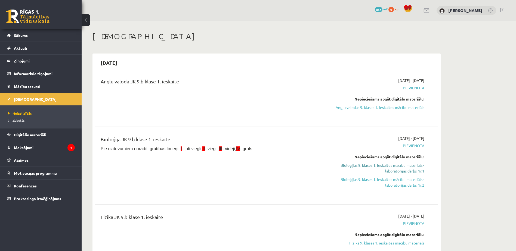
click at [417, 172] on link "Bioloģijas 9. klases 1. ieskaites mācību materiāls - laboratorijas darbs Nr.1" at bounding box center [373, 168] width 102 height 11
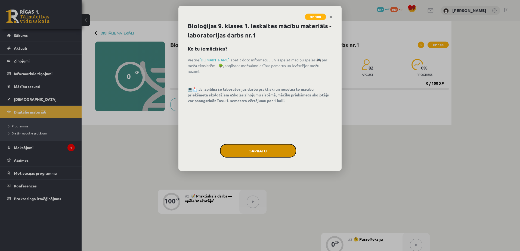
click at [268, 154] on button "Sapratu" at bounding box center [258, 151] width 76 height 14
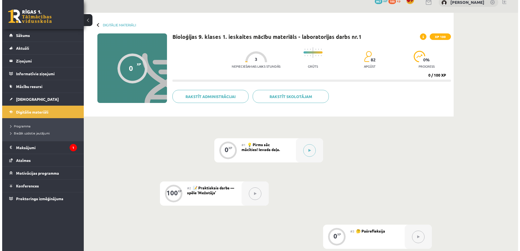
scroll to position [7, 0]
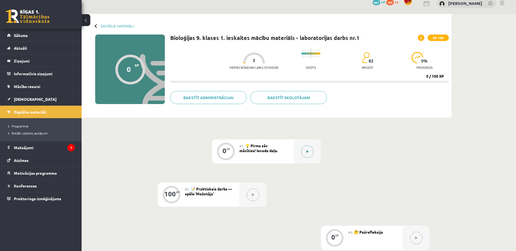
click at [308, 153] on button at bounding box center [307, 151] width 13 height 13
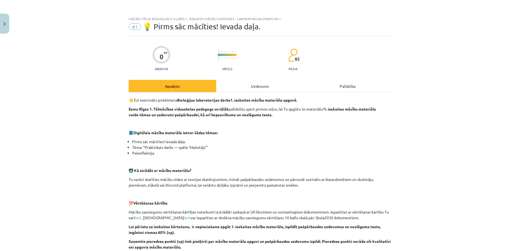
scroll to position [134, 0]
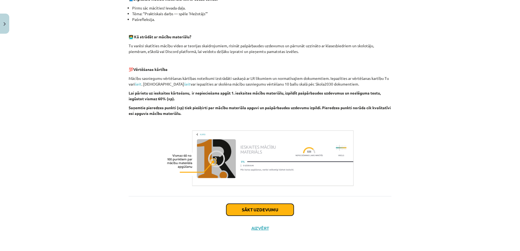
click at [266, 209] on button "Sākt uzdevumu" at bounding box center [259, 210] width 67 height 12
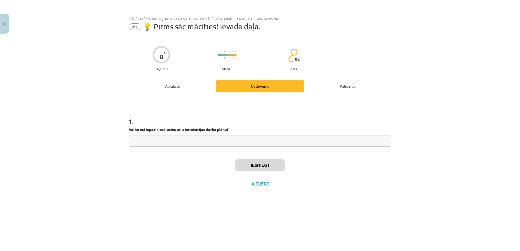
scroll to position [0, 0]
click at [257, 144] on input "text" at bounding box center [260, 141] width 263 height 11
click at [356, 143] on input "*" at bounding box center [260, 141] width 263 height 11
type input "**"
click at [278, 162] on button "Iesniegt" at bounding box center [259, 165] width 49 height 12
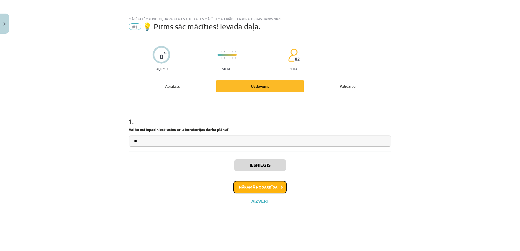
click at [265, 189] on button "Nākamā nodarbība" at bounding box center [259, 187] width 53 height 13
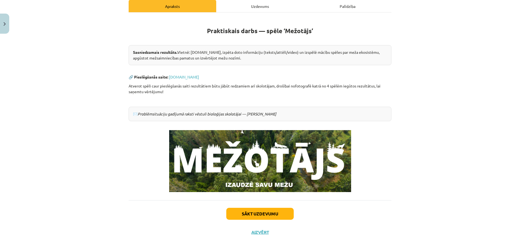
scroll to position [82, 0]
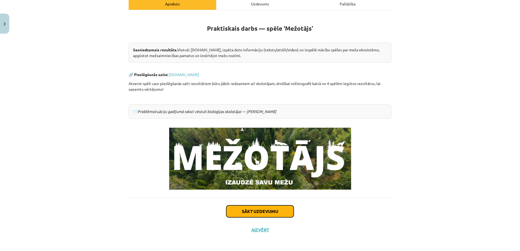
click at [264, 216] on button "Sākt uzdevumu" at bounding box center [259, 212] width 67 height 12
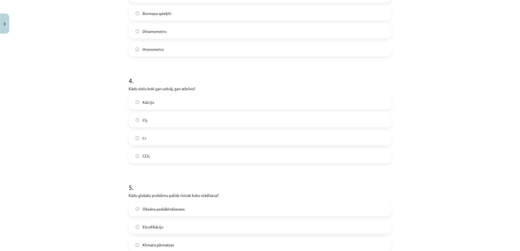
scroll to position [425, 0]
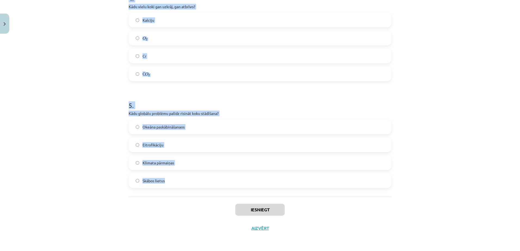
drag, startPoint x: 124, startPoint y: 116, endPoint x: 288, endPoint y: 194, distance: 182.0
copy form "1 . Latvijas teritorijā pēdējo 100 gadu laikā mežu platība ir: Samazinājusies N…"
click at [108, 83] on div "Mācību tēma: Bioloģijas 9. klases 1. ieskaites mācību materiāls - laboratorijas…" at bounding box center [260, 125] width 520 height 251
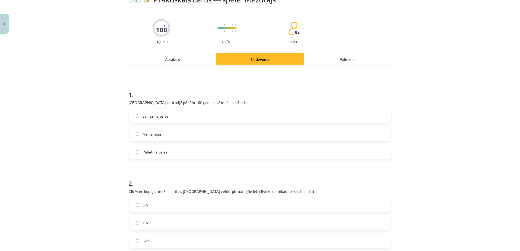
scroll to position [0, 0]
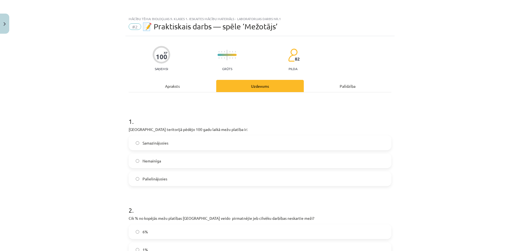
click at [170, 179] on label "Palielinājusies" at bounding box center [260, 179] width 262 height 14
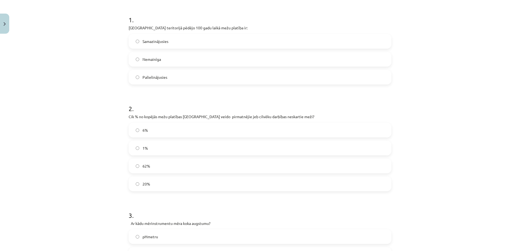
scroll to position [102, 0]
click at [191, 148] on label "1%" at bounding box center [260, 148] width 262 height 14
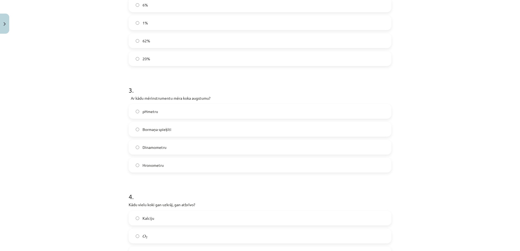
scroll to position [227, 0]
click at [189, 130] on label "Bormaņa spieķīti" at bounding box center [260, 129] width 262 height 14
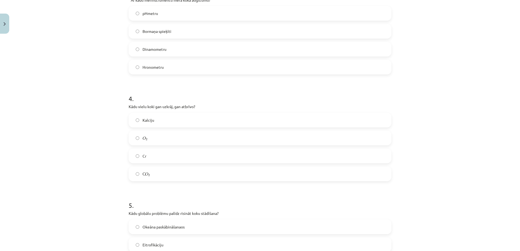
scroll to position [335, 0]
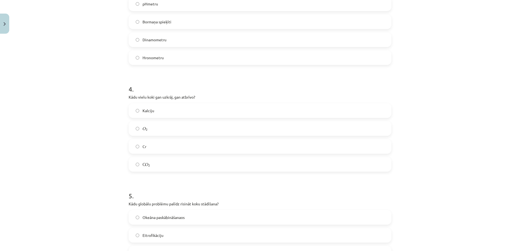
click at [159, 126] on label "O 2 O 2" at bounding box center [260, 129] width 262 height 14
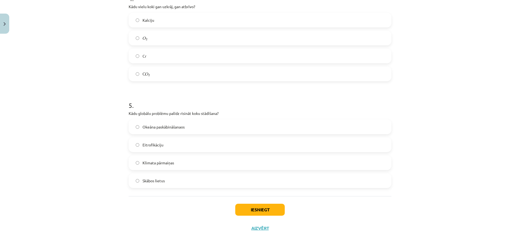
click at [166, 162] on span "Klimata pārmaiņas" at bounding box center [158, 163] width 32 height 6
click at [266, 212] on button "Iesniegt" at bounding box center [259, 210] width 49 height 12
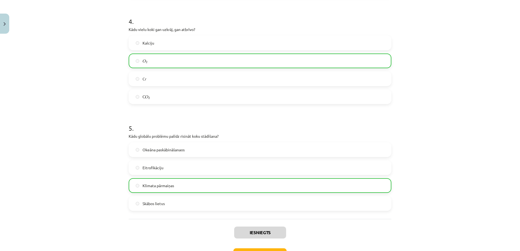
scroll to position [443, 0]
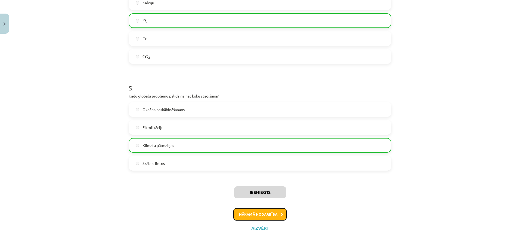
click at [266, 213] on button "Nākamā nodarbība" at bounding box center [259, 214] width 53 height 13
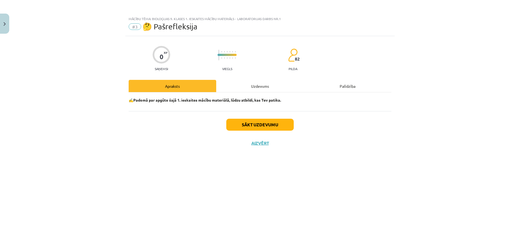
scroll to position [0, 0]
click at [260, 128] on button "Sākt uzdevumu" at bounding box center [259, 125] width 67 height 12
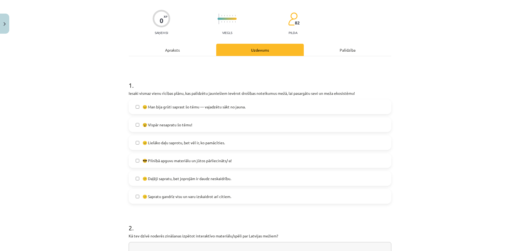
scroll to position [38, 0]
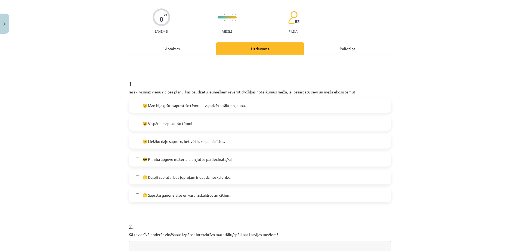
click at [220, 160] on span "😎 Pilnībā apguvu materiālu un jūtos pārliecināts/-a!" at bounding box center [186, 160] width 89 height 6
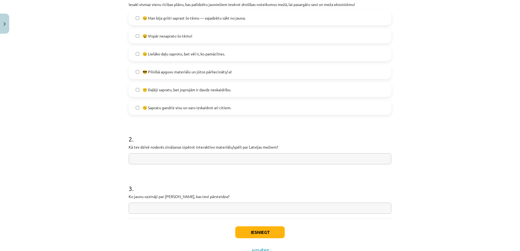
scroll to position [130, 0]
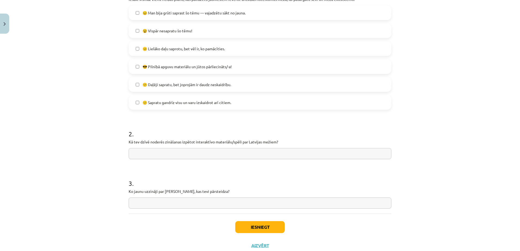
click at [218, 153] on input "text" at bounding box center [260, 153] width 263 height 11
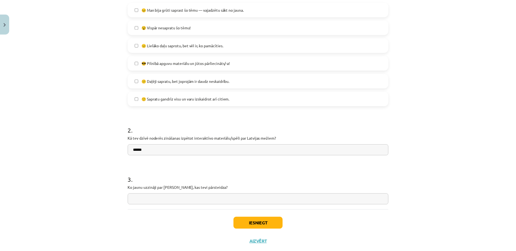
scroll to position [148, 0]
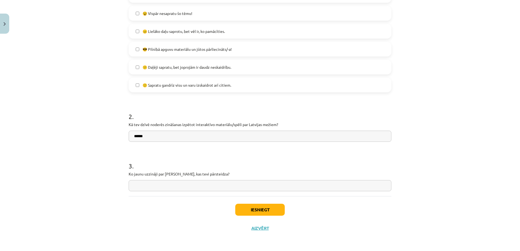
type input "******"
click at [193, 187] on input "text" at bounding box center [260, 185] width 263 height 11
type input "******"
click at [259, 214] on button "Iesniegt" at bounding box center [259, 210] width 49 height 12
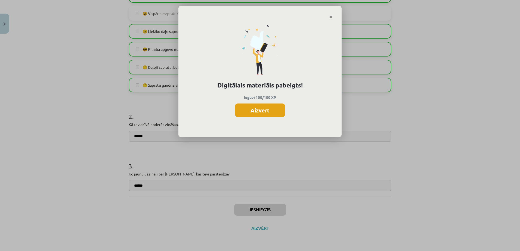
click at [267, 113] on button "Aizvērt" at bounding box center [260, 111] width 50 height 14
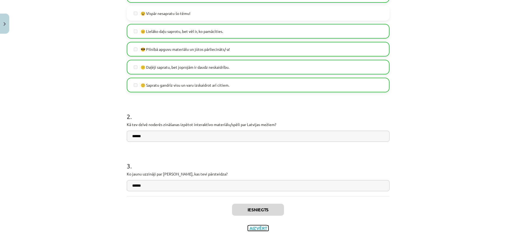
click at [256, 226] on button "Aizvērt" at bounding box center [258, 228] width 21 height 5
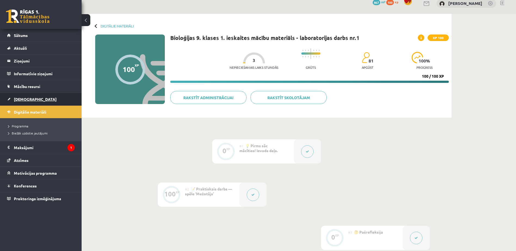
click at [35, 99] on link "[DEMOGRAPHIC_DATA]" at bounding box center [41, 99] width 68 height 13
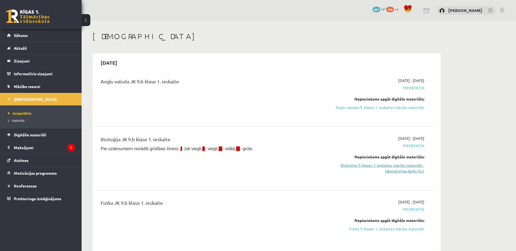
click at [386, 166] on link "Bioloģijas 9. klases 1. ieskaites mācību materiāls - laboratorijas darbs Nr.2" at bounding box center [373, 168] width 102 height 11
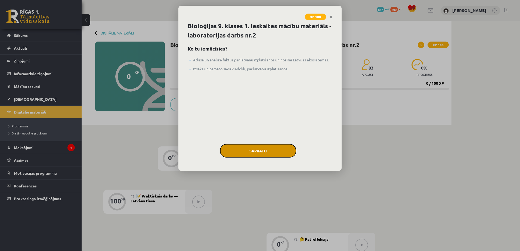
click at [272, 151] on button "Sapratu" at bounding box center [258, 151] width 76 height 14
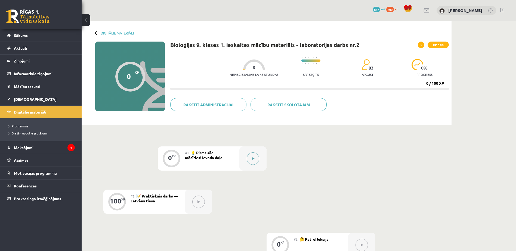
click at [255, 162] on button at bounding box center [253, 159] width 13 height 13
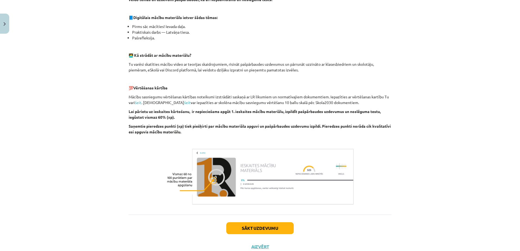
scroll to position [134, 0]
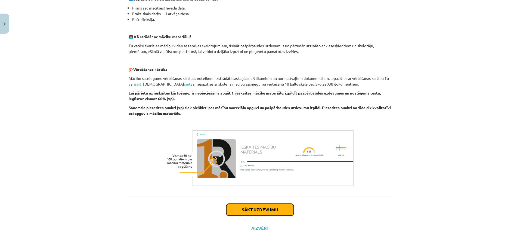
click at [264, 212] on button "Sākt uzdevumu" at bounding box center [259, 210] width 67 height 12
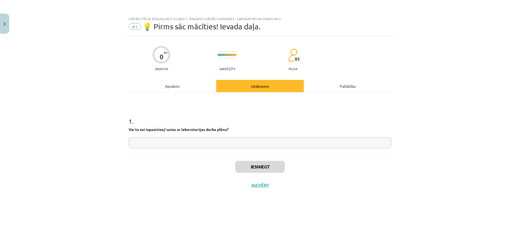
click at [244, 145] on input "text" at bounding box center [260, 142] width 263 height 11
type input "**"
click at [249, 162] on button "Iesniegt" at bounding box center [259, 167] width 49 height 12
click at [259, 189] on button "Nākamā nodarbība" at bounding box center [259, 189] width 53 height 13
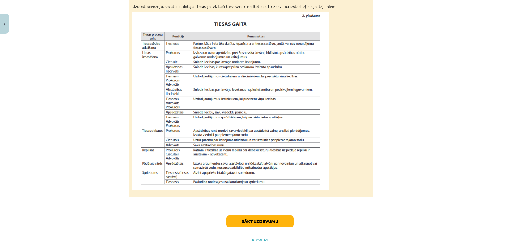
scroll to position [467, 0]
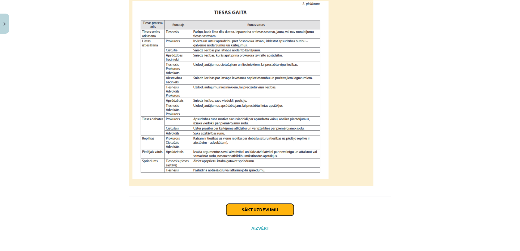
click at [262, 210] on button "Sākt uzdevumu" at bounding box center [259, 210] width 67 height 12
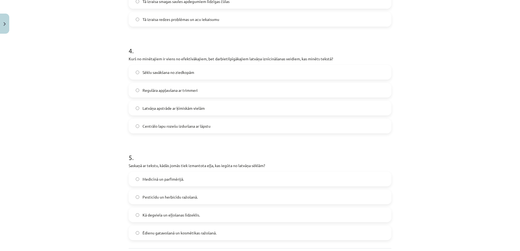
scroll to position [443, 0]
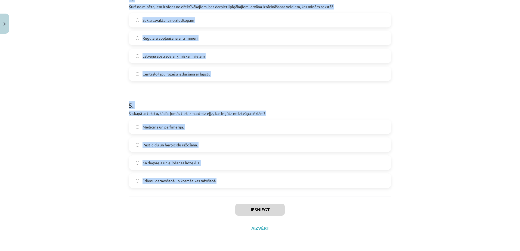
drag, startPoint x: 125, startPoint y: 117, endPoint x: 280, endPoint y: 193, distance: 173.0
copy form "2 . Lorem Ipsumdolo sitametc adipiscin elit seddoei Tempori? Ut labore etdol ma…"
click at [95, 63] on div "Mācību tēma: Bioloģijas 9. klases 1. ieskaites mācību materiāls - laboratorijas…" at bounding box center [260, 125] width 520 height 251
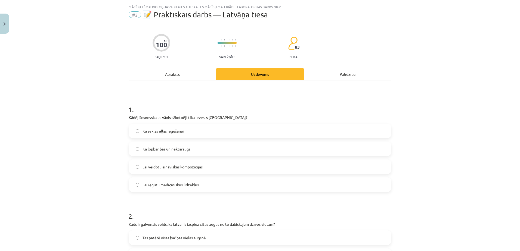
scroll to position [0, 0]
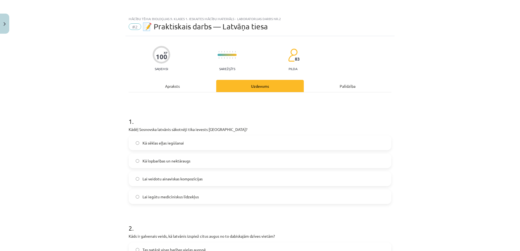
click at [187, 164] on span "Kā lopbarības un nektāraugs" at bounding box center [166, 161] width 48 height 6
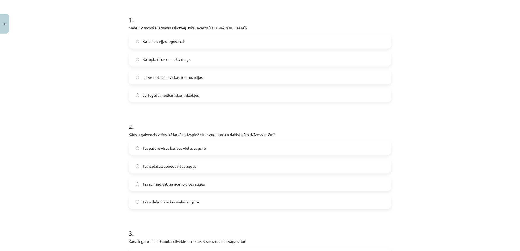
scroll to position [102, 0]
click at [194, 187] on label "Tas ātri sadīgst un noēno citus augus" at bounding box center [260, 184] width 262 height 14
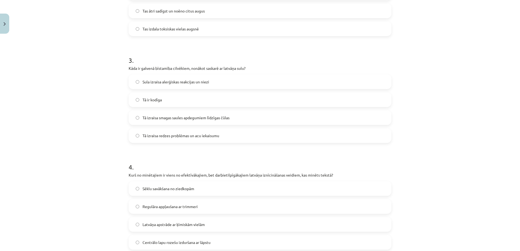
scroll to position [276, 0]
click at [193, 121] on label "Tā izraisa smagas saules apdegumiem līdzīgas čūlas" at bounding box center [260, 117] width 262 height 14
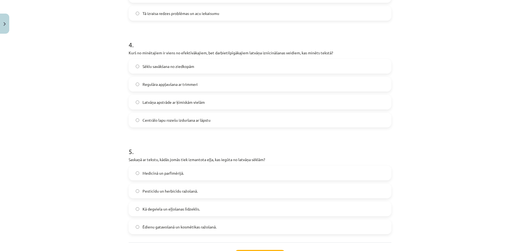
scroll to position [397, 0]
click at [179, 119] on span "Centrālo lapu rozešu izduršana ar lāpstu" at bounding box center [176, 120] width 68 height 6
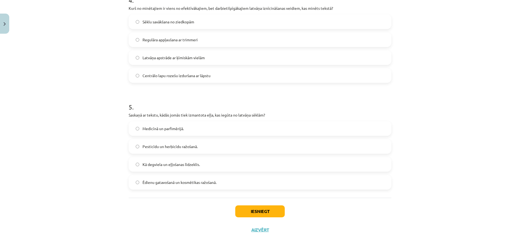
scroll to position [443, 0]
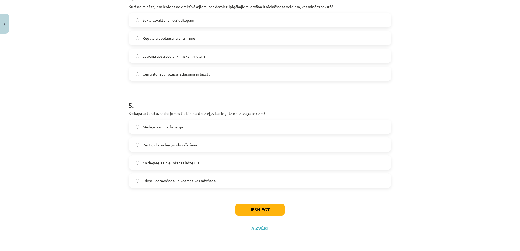
click at [196, 146] on label "Pesticīdu un herbicīdu ražošanā." at bounding box center [260, 145] width 262 height 14
click at [261, 217] on div "Iesniegt Aizvērt" at bounding box center [260, 215] width 263 height 38
click at [260, 210] on button "Iesniegt" at bounding box center [259, 210] width 49 height 12
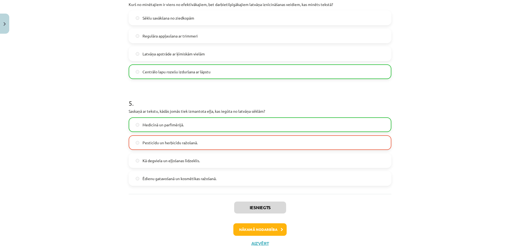
scroll to position [461, 0]
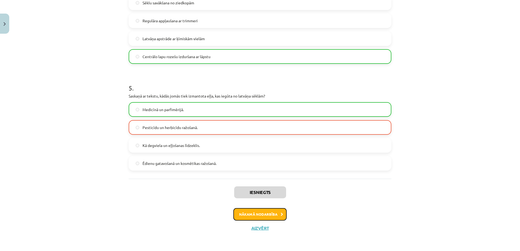
click at [262, 218] on button "Nākamā nodarbība" at bounding box center [259, 214] width 53 height 13
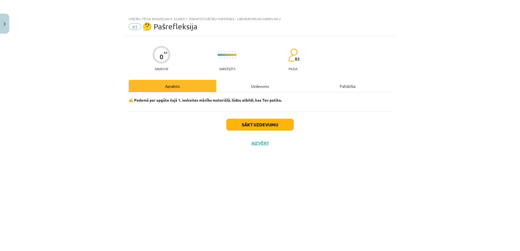
scroll to position [0, 0]
click at [251, 124] on button "Sākt uzdevumu" at bounding box center [259, 125] width 67 height 12
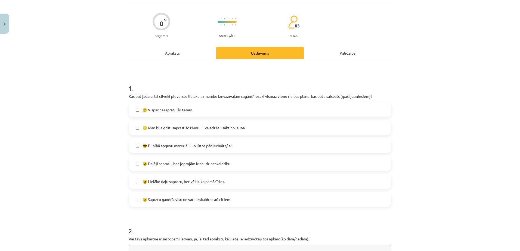
scroll to position [36, 0]
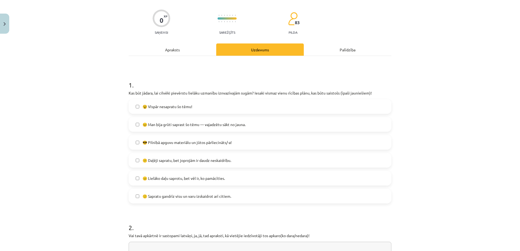
click at [213, 198] on span "🙂 Sapratu gandrīz visu un varu izskaidrot arī citiem." at bounding box center [186, 197] width 89 height 6
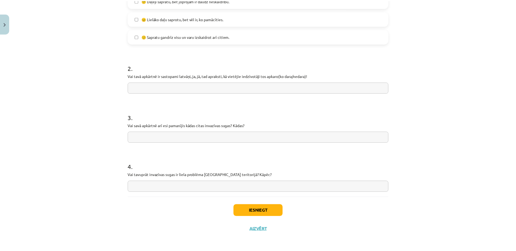
scroll to position [197, 0]
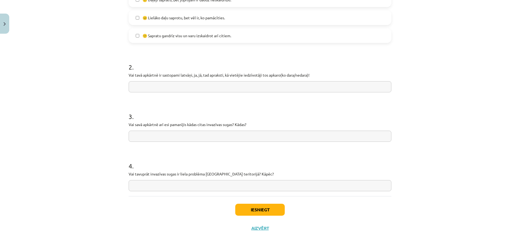
click at [237, 88] on input "text" at bounding box center [260, 86] width 263 height 11
type input "******"
click at [216, 139] on input "text" at bounding box center [260, 136] width 263 height 11
type input "******"
click at [214, 183] on input "text" at bounding box center [260, 185] width 263 height 11
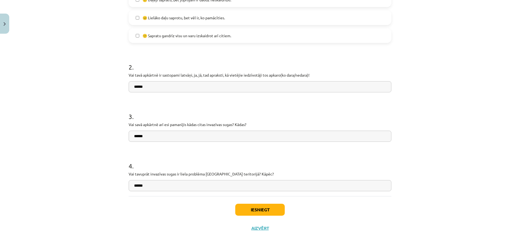
type input "******"
click at [248, 210] on button "Iesniegt" at bounding box center [259, 210] width 49 height 12
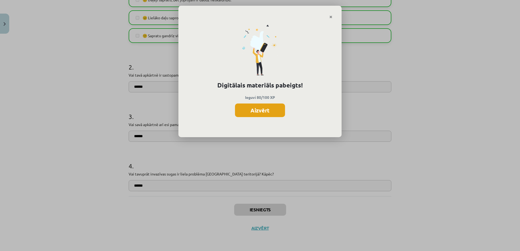
click at [257, 111] on button "Aizvērt" at bounding box center [260, 111] width 50 height 14
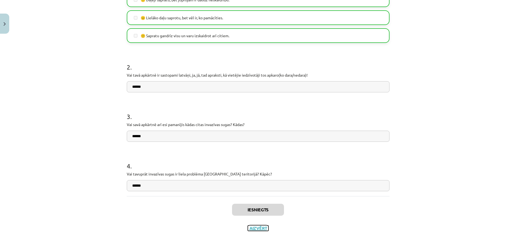
click at [252, 229] on button "Aizvērt" at bounding box center [258, 228] width 21 height 5
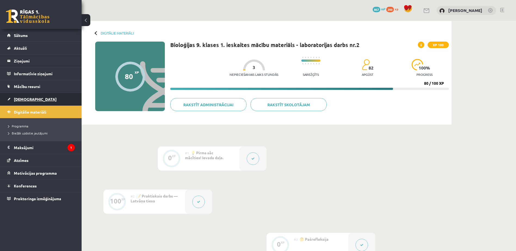
click at [37, 99] on link "[DEMOGRAPHIC_DATA]" at bounding box center [41, 99] width 68 height 13
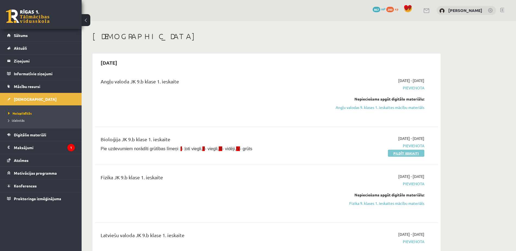
click at [415, 154] on link "Pildīt ieskaiti" at bounding box center [406, 153] width 36 height 7
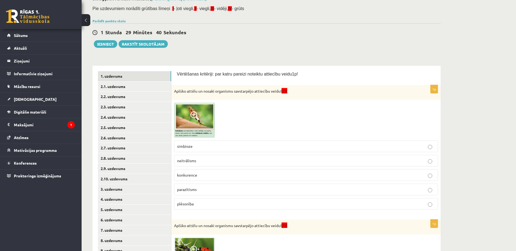
scroll to position [35, 0]
click at [200, 126] on img at bounding box center [194, 120] width 41 height 35
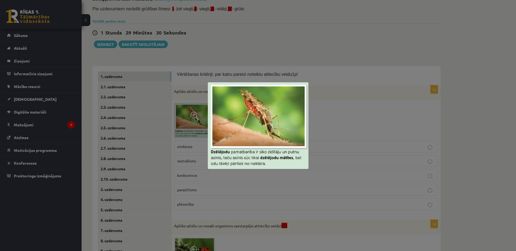
click at [292, 58] on div at bounding box center [258, 125] width 516 height 251
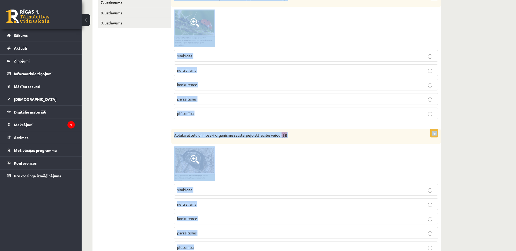
scroll to position [286, 0]
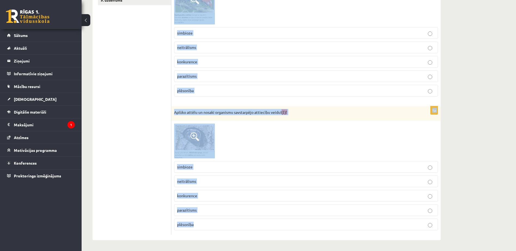
drag, startPoint x: 176, startPoint y: 87, endPoint x: 284, endPoint y: 241, distance: 188.6
copy form "Vērtēšanas kritēriji: par katru pareizi noteiktu attiecību veidu1p! 1p Aplūko a…"
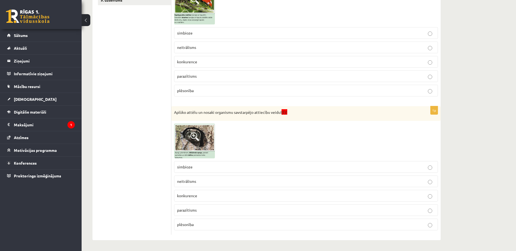
click at [136, 176] on ul "1. uzdevums 2.1. uzdevums 2.2. uzdevums 2.3. uzdevums 2.4. uzdevums 2.5. uzdevu…" at bounding box center [134, 28] width 73 height 414
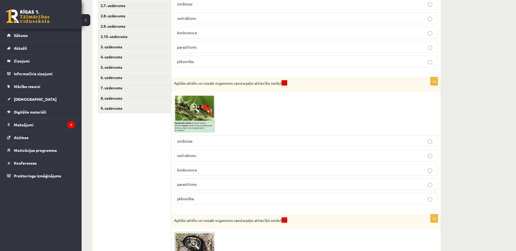
scroll to position [176, 0]
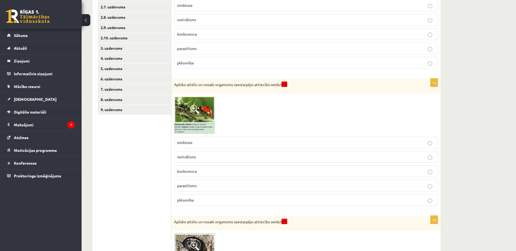
click at [178, 118] on img at bounding box center [194, 115] width 41 height 38
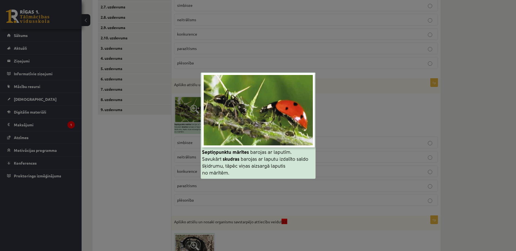
click at [144, 179] on div at bounding box center [258, 125] width 516 height 251
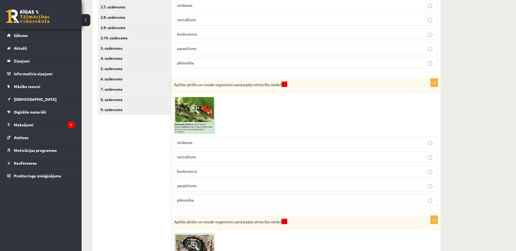
scroll to position [286, 0]
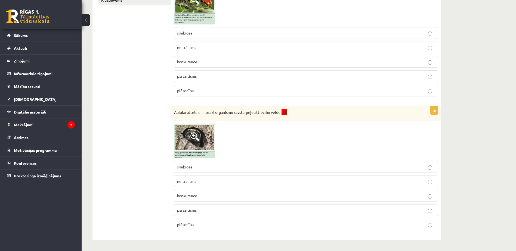
click at [195, 136] on span at bounding box center [194, 136] width 9 height 9
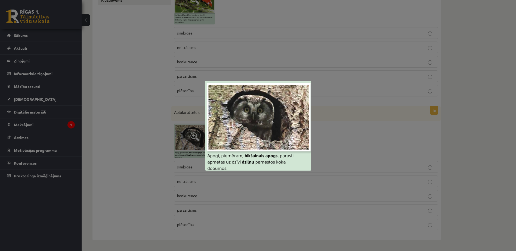
click at [130, 141] on div at bounding box center [258, 125] width 516 height 251
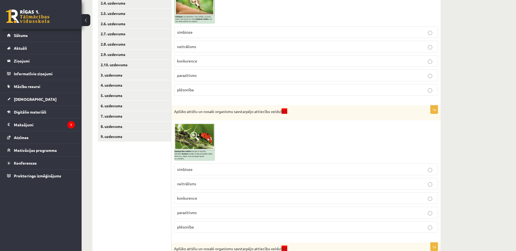
scroll to position [149, 0]
click at [209, 79] on p "parazītisms" at bounding box center [306, 76] width 258 height 6
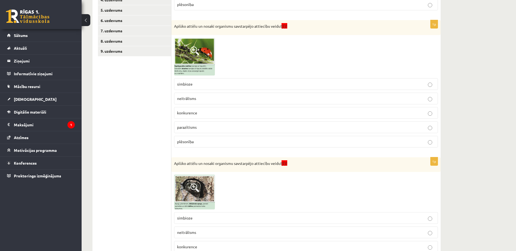
scroll to position [235, 0]
click at [181, 57] on img at bounding box center [194, 57] width 41 height 38
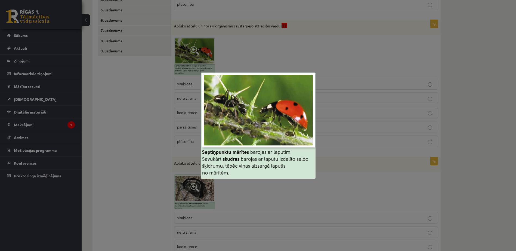
click at [120, 129] on div at bounding box center [258, 125] width 516 height 251
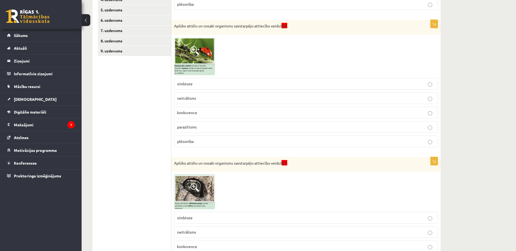
click at [208, 143] on p "plēsonība" at bounding box center [306, 142] width 258 height 6
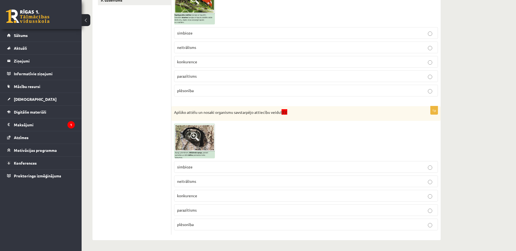
click at [212, 224] on p "plēsonība" at bounding box center [306, 225] width 258 height 6
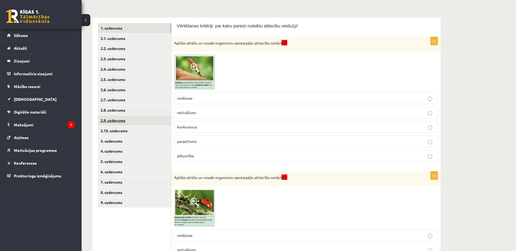
scroll to position [82, 0]
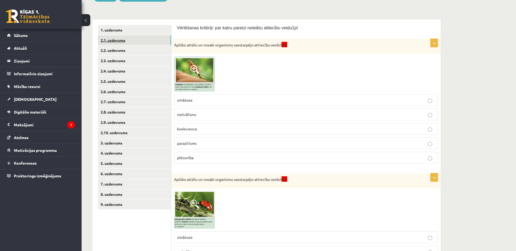
click at [119, 37] on link "2.1. uzdevums" at bounding box center [134, 40] width 73 height 10
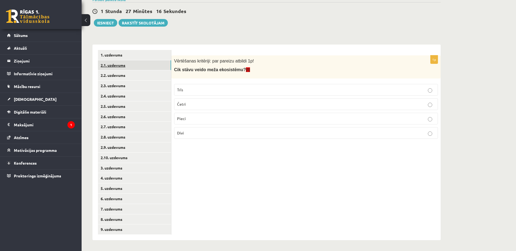
scroll to position [57, 0]
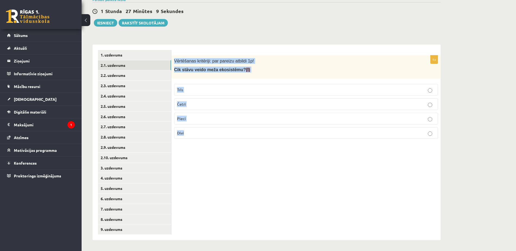
drag, startPoint x: 174, startPoint y: 58, endPoint x: 236, endPoint y: 140, distance: 103.4
click at [236, 140] on div "1p Vērtēšanas kritēriji: par pareizu atbildi 1p! Cik stāvu veido meža ekosistēm…" at bounding box center [305, 99] width 269 height 88
copy div "Vērtēšanas kritēriji: par pareizu atbildi 1p! Cik stāvu veido meža ekosistēmu? …"
click at [222, 153] on div "1p Vērtēšanas kritēriji: par pareizu atbildi 1p! Cik stāvu veido meža ekosistēm…" at bounding box center [305, 143] width 269 height 196
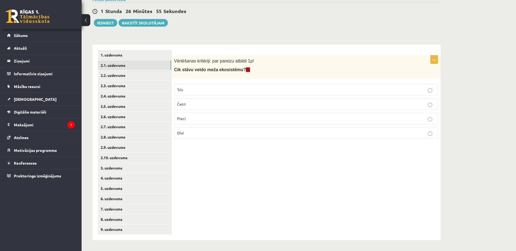
click at [219, 107] on p "Četri" at bounding box center [306, 104] width 258 height 6
click at [136, 76] on link "2.2. uzdevums" at bounding box center [134, 75] width 73 height 10
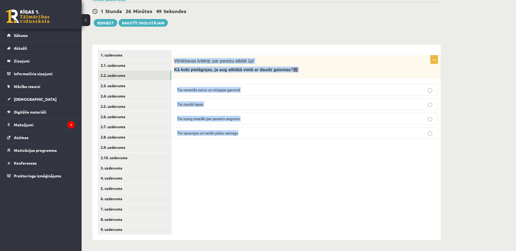
drag, startPoint x: 173, startPoint y: 59, endPoint x: 251, endPoint y: 169, distance: 134.5
click at [251, 169] on div "1p Vērtēšanas kritēriji: par pareizu atbildi 1p! Kā koki pielāgojas, ja aug atk…" at bounding box center [305, 143] width 269 height 196
copy div "Vērtēšanas kritēriji: par pareizu atbildi 1p! Kā koki pielāgojas, ja aug atklāt…"
click at [218, 154] on div "1p Vērtēšanas kritēriji: par pareizu atbildi 1p! Kā koki pielāgojas, ja aug atk…" at bounding box center [305, 143] width 269 height 196
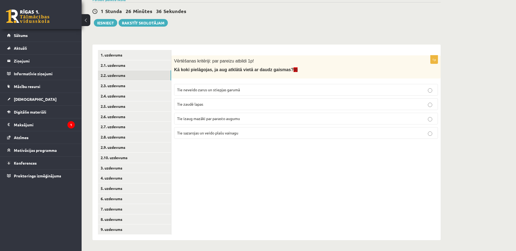
click at [235, 131] on span "Tie sazarojas un veido plašu vainagu" at bounding box center [207, 132] width 61 height 5
click at [138, 82] on link "2.3. uzdevums" at bounding box center [134, 86] width 73 height 10
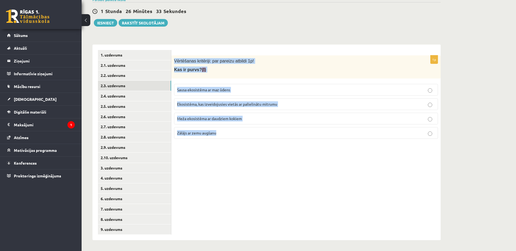
drag, startPoint x: 173, startPoint y: 57, endPoint x: 288, endPoint y: 172, distance: 162.8
click at [288, 172] on div "1p Vērtēšanas kritēriji: par pareizu atbildi 1p! Kas ir purvs? (I) Sausa ekosis…" at bounding box center [305, 143] width 269 height 196
copy div "Vērtēšanas kritēriji: par pareizu atbildi 1p! Kas ir purvs? (I) Sausa ekosistēm…"
click at [265, 106] on span "Ekosistēma, kas izveidojusies vietās ar palielinātu mitrumu" at bounding box center [227, 104] width 100 height 5
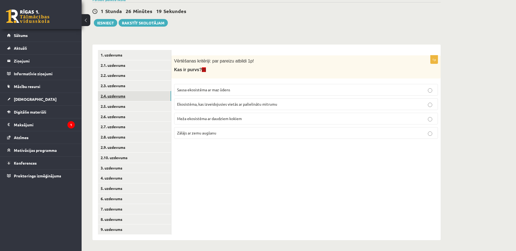
click at [132, 91] on link "2.4. uzdevums" at bounding box center [134, 96] width 73 height 10
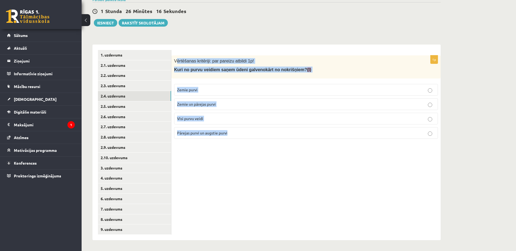
drag, startPoint x: 177, startPoint y: 61, endPoint x: 282, endPoint y: 167, distance: 149.4
click at [282, 167] on div "1p Vērtēšanas kritēriji: par pareizu atbildi 1p! Kuri no purvu veidiem saņem ūd…" at bounding box center [305, 143] width 269 height 196
copy div "ērtēšanas kritēriji: par pareizu atbildi 1p! Kuri no purvu veidiem saņem ūdeni …"
click at [211, 132] on span "Pārejas purvi un augstie purvi" at bounding box center [202, 132] width 50 height 5
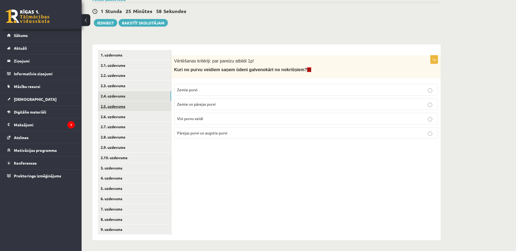
click at [144, 104] on link "2.5. uzdevums" at bounding box center [134, 106] width 73 height 10
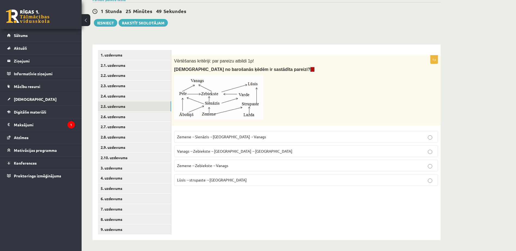
click at [247, 140] on label "Zemene→Sienāzis→Zebiekste→Vanags" at bounding box center [306, 137] width 264 height 12
click at [128, 118] on link "2.6. uzdevums" at bounding box center [134, 117] width 73 height 10
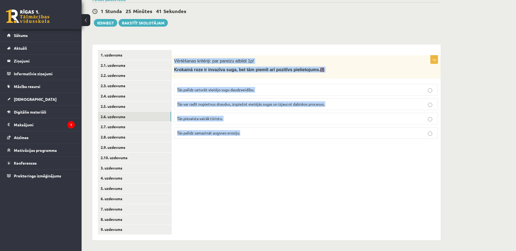
drag, startPoint x: 175, startPoint y: 57, endPoint x: 287, endPoint y: 153, distance: 147.1
click at [287, 153] on div "1p Vērtēšanas kritēriji: par pareizu atbildi 1p! Krokainā roze ir invazīva suga…" at bounding box center [305, 143] width 269 height 196
copy div "Vērtēšanas kritēriji: par pareizu atbildi 1p! Krokainā roze ir invazīva suga, b…"
click at [235, 154] on div "1p Vērtēšanas kritēriji: par pareizu atbildi 1p! Krokainā roze ir invazīva suga…" at bounding box center [305, 143] width 269 height 196
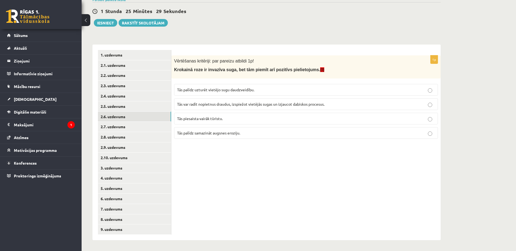
click at [233, 136] on p "Tās palīdz samazināt augsnes eroziju." at bounding box center [306, 133] width 258 height 6
click at [151, 129] on link "2.7. uzdevums" at bounding box center [134, 127] width 73 height 10
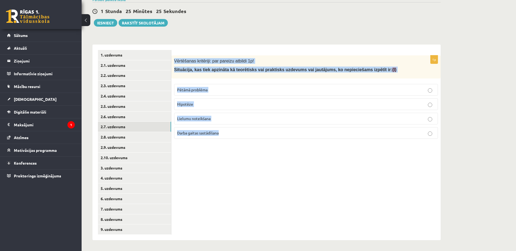
drag, startPoint x: 174, startPoint y: 60, endPoint x: 270, endPoint y: 166, distance: 143.2
click at [270, 166] on div "1p Vērtēšanas kritēriji: par pareizu atbildi 1p! Situācija, kas tiek apzināta k…" at bounding box center [305, 143] width 269 height 196
copy div "Vērtēšanas kritēriji: par pareizu atbildi 1p! Situācija, kas tiek apzināta kā t…"
click at [221, 91] on p "Pētāmā problēma" at bounding box center [306, 90] width 258 height 6
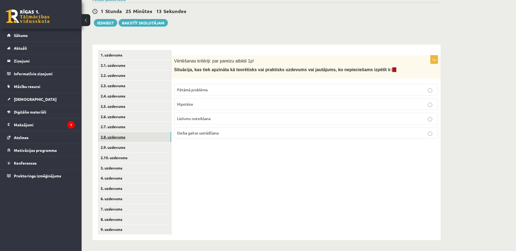
click at [135, 136] on link "2.8. uzdevums" at bounding box center [134, 137] width 73 height 10
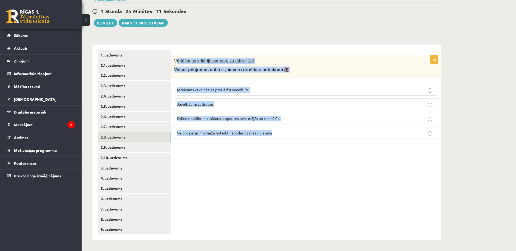
drag, startPoint x: 175, startPoint y: 58, endPoint x: 328, endPoint y: 176, distance: 192.6
click at [328, 176] on div "1p Vērtēšanas kritēriji: par pareizu atbildi 1p! Veicot pētījumus dabā ir jāiev…" at bounding box center [305, 143] width 269 height 196
copy div "ērtēšanas kritēriji: par pareizu atbildi 1p! Veicot pētījumus dabā ir jāievero …"
click at [230, 88] on span "Ieteicams vakcinēties pret ērču encefalītu" at bounding box center [213, 89] width 72 height 5
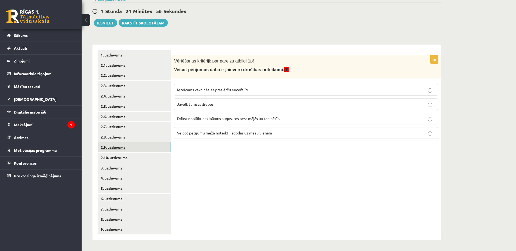
click at [133, 144] on link "2.9. uzdevums" at bounding box center [134, 147] width 73 height 10
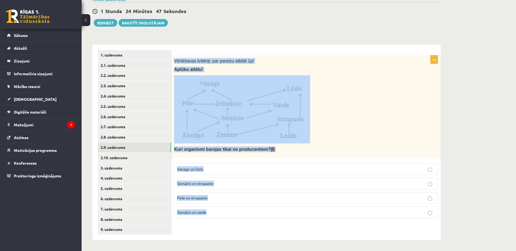
drag, startPoint x: 174, startPoint y: 57, endPoint x: 302, endPoint y: 217, distance: 205.0
click at [302, 217] on div "1p Vērtēšanas kritēriji: par pareizu atbildi 1p! Aplūko attēlu! Kuri organismi …" at bounding box center [305, 138] width 269 height 167
copy div "Vērtēšanas kritēriji: par pareizu atbildi 1p! Aplūko attēlu! Kuri organismi bar…"
click at [238, 184] on p "Sienāzis un strupaste" at bounding box center [306, 184] width 258 height 6
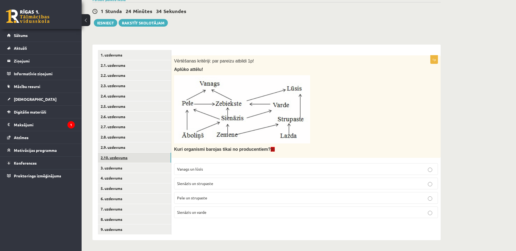
click at [132, 160] on link "2.10. uzdevums" at bounding box center [134, 158] width 73 height 10
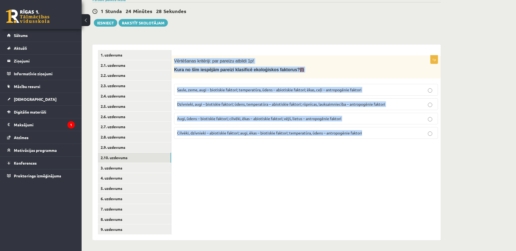
drag, startPoint x: 173, startPoint y: 58, endPoint x: 388, endPoint y: 168, distance: 241.7
click at [388, 168] on div "1p Vērtēšanas kritēriji: par pareizu atbildi 1p! Kura no šīm iespējām pareizi k…" at bounding box center [305, 143] width 269 height 196
copy div "Vērtēšanas kritēriji: par pareizu atbildi 1p! Kura no šīm iespējām pareizi klas…"
click at [275, 169] on div "1p Vērtēšanas kritēriji: par pareizu atbildi 1p! Kura no šīm iespējām pareizi k…" at bounding box center [305, 143] width 269 height 196
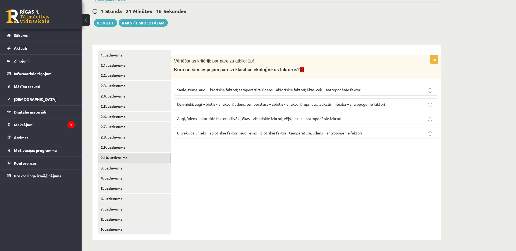
click at [265, 101] on p "Dzīvnieki, augi – biotiskie faktori; ūdens, temperatūra – abiotiskie faktori; r…" at bounding box center [306, 104] width 258 height 6
click at [125, 169] on link "3. uzdevums" at bounding box center [134, 168] width 73 height 10
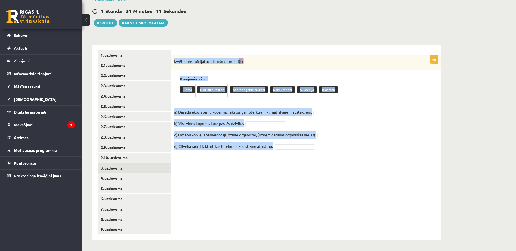
drag, startPoint x: 174, startPoint y: 59, endPoint x: 353, endPoint y: 179, distance: 216.0
click at [353, 179] on div "4p Izvēlies definīcijai atbilstošo terminu! (I) Pieejamie vārdi Bioma Biotiskie…" at bounding box center [305, 143] width 269 height 196
click at [250, 176] on div "4p Izvēlies definīcijai atbilstošo terminu! (I) Pieejamie vārdi Bioma Biotiskie…" at bounding box center [305, 143] width 269 height 196
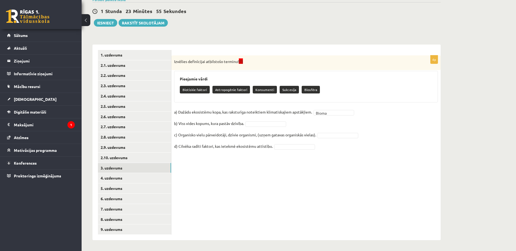
click at [279, 127] on fieldset "a) Dažādu ekosistēmu kopa, kas raksturīga noteiktiem klimatiskajiem apstākļiem.…" at bounding box center [306, 131] width 264 height 46
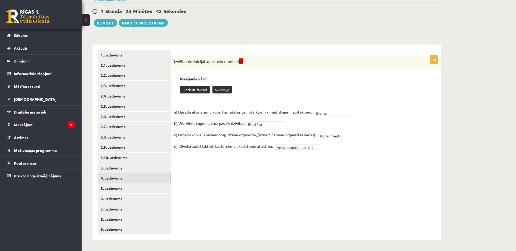
click at [119, 175] on link "4. uzdevums" at bounding box center [134, 178] width 73 height 10
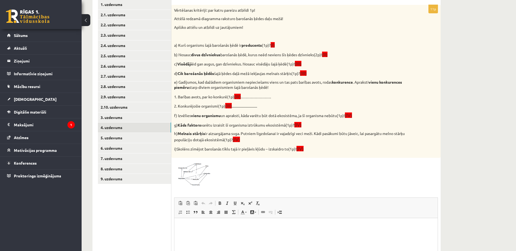
scroll to position [107, 0]
click at [196, 175] on span at bounding box center [194, 173] width 9 height 9
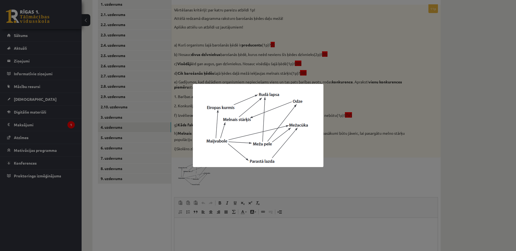
click at [160, 204] on div at bounding box center [258, 125] width 516 height 251
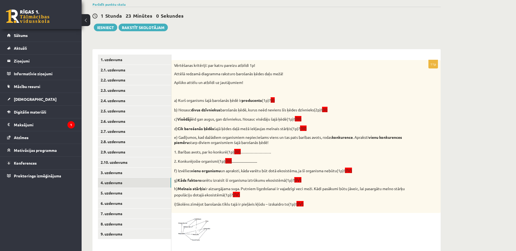
scroll to position [52, 0]
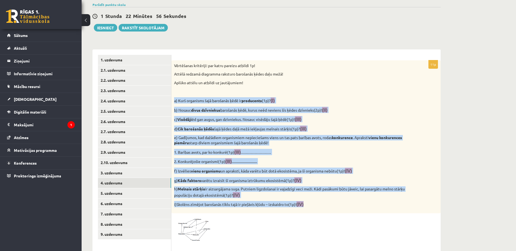
drag, startPoint x: 175, startPoint y: 94, endPoint x: 358, endPoint y: 200, distance: 211.0
click at [358, 200] on div "Vērtēšanas kritēriji: par katru pareizu atbildi 1p! Attēlā redzamā diagramma ra…" at bounding box center [305, 136] width 269 height 153
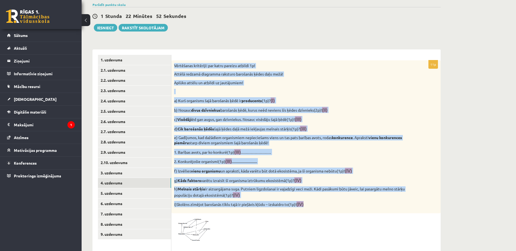
drag, startPoint x: 175, startPoint y: 62, endPoint x: 382, endPoint y: 204, distance: 250.8
click at [382, 204] on div "Vērtēšanas kritēriji: par katru pareizu atbildi 1p! Attēlā redzamā diagramma ra…" at bounding box center [305, 136] width 269 height 153
click at [304, 82] on p "Aplūko attēlu un atbildi uz jautājumiem!" at bounding box center [292, 82] width 237 height 5
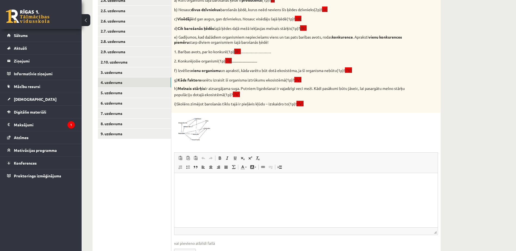
scroll to position [153, 0]
click at [233, 182] on p "Rich Text Editor, wiswyg-editor-user-answer-47024852508060" at bounding box center [306, 181] width 252 height 6
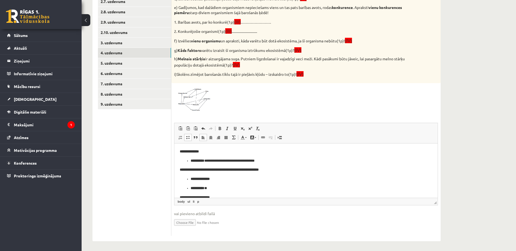
scroll to position [184, 0]
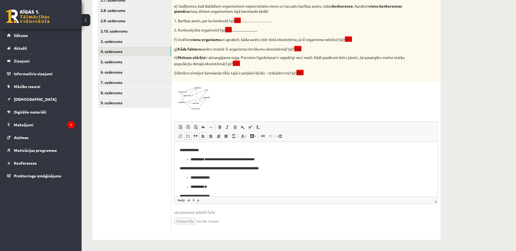
click at [274, 158] on p "**********" at bounding box center [304, 160] width 226 height 6
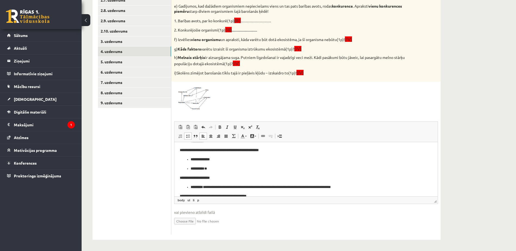
scroll to position [22, 0]
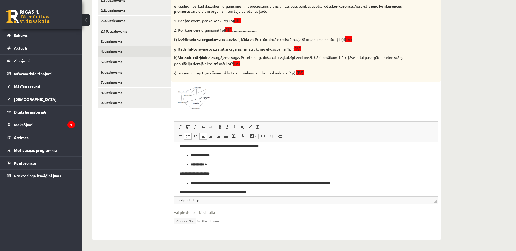
click at [220, 162] on p "**********" at bounding box center [304, 165] width 226 height 6
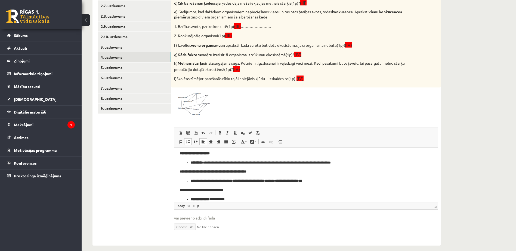
scroll to position [49, 0]
click at [334, 183] on p "**********" at bounding box center [304, 181] width 226 height 6
click at [371, 163] on p "**********" at bounding box center [304, 163] width 226 height 6
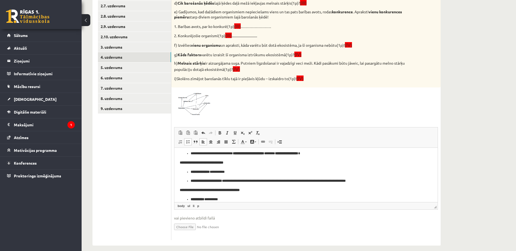
scroll to position [76, 0]
click at [385, 179] on p "**********" at bounding box center [304, 181] width 226 height 6
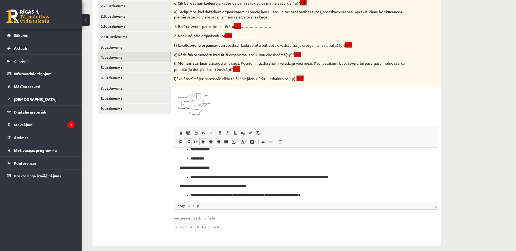
scroll to position [34, 0]
click at [365, 175] on p "**********" at bounding box center [304, 178] width 226 height 6
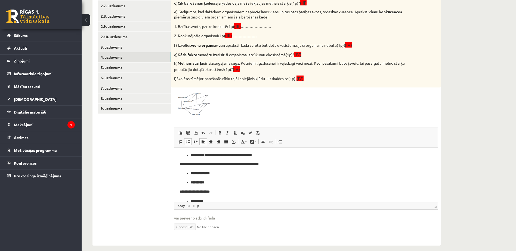
scroll to position [0, 0]
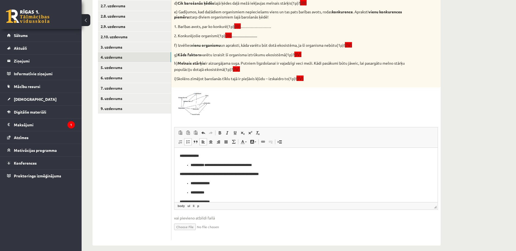
click at [267, 165] on p "**********" at bounding box center [304, 165] width 226 height 6
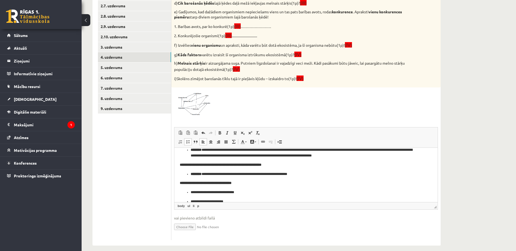
scroll to position [135, 0]
click at [374, 156] on p "**********" at bounding box center [304, 152] width 226 height 11
click at [309, 175] on p "**********" at bounding box center [304, 174] width 226 height 6
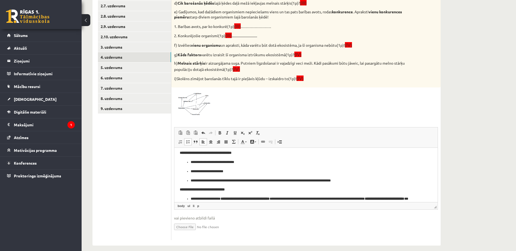
scroll to position [167, 0]
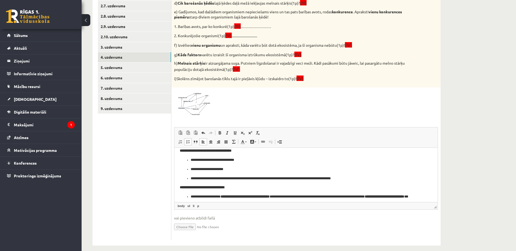
click at [351, 179] on p "**********" at bounding box center [304, 179] width 226 height 6
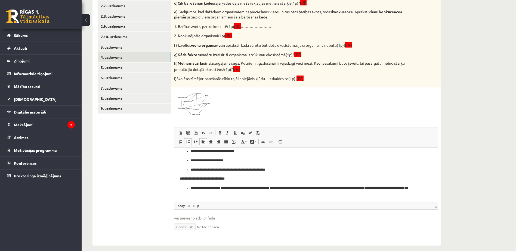
click at [251, 194] on p "**********" at bounding box center [304, 190] width 226 height 11
click at [232, 188] on strong "**********" at bounding box center [244, 188] width 49 height 4
click at [220, 134] on span at bounding box center [219, 133] width 4 height 4
click at [220, 135] on span at bounding box center [219, 133] width 4 height 4
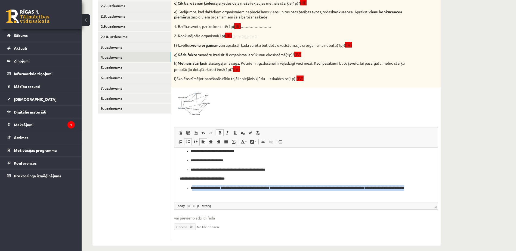
drag, startPoint x: 191, startPoint y: 186, endPoint x: 209, endPoint y: 194, distance: 19.6
click at [209, 194] on p "**********" at bounding box center [304, 190] width 226 height 11
click at [217, 133] on link "Bold Keyboard shortcut Ctrl+B" at bounding box center [220, 132] width 8 height 7
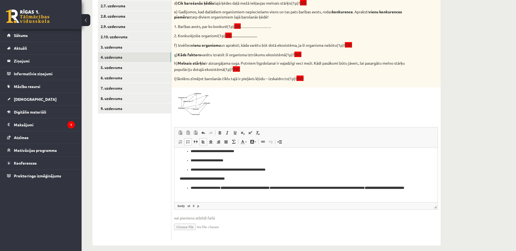
click at [231, 197] on html "**********" at bounding box center [305, 87] width 263 height 230
click at [237, 187] on strong "**********" at bounding box center [244, 188] width 49 height 4
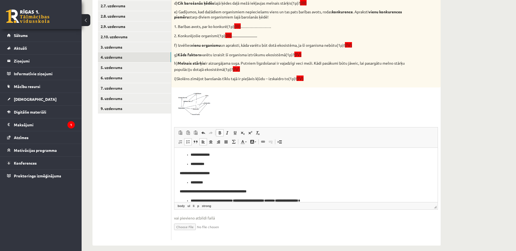
scroll to position [0, 0]
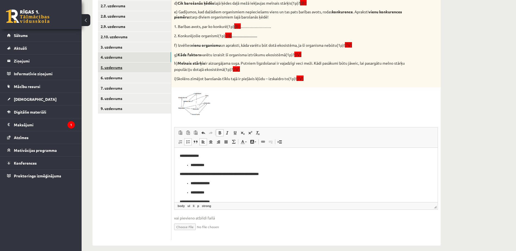
click at [123, 68] on link "5. uzdevums" at bounding box center [134, 68] width 73 height 10
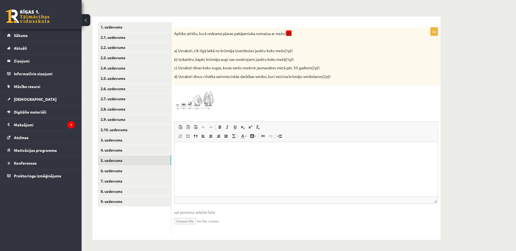
click at [207, 94] on img at bounding box center [194, 99] width 41 height 23
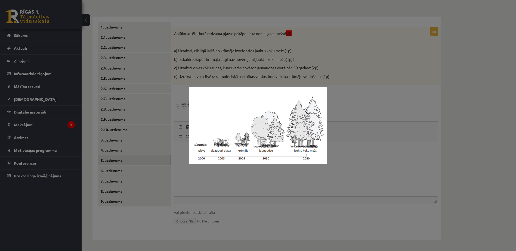
click at [245, 199] on div at bounding box center [258, 125] width 516 height 251
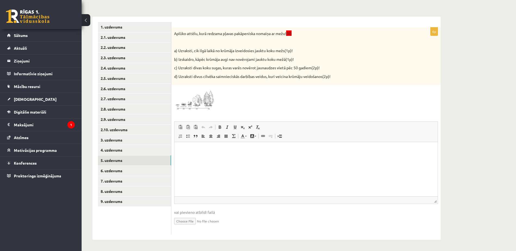
click at [197, 102] on span at bounding box center [194, 101] width 9 height 9
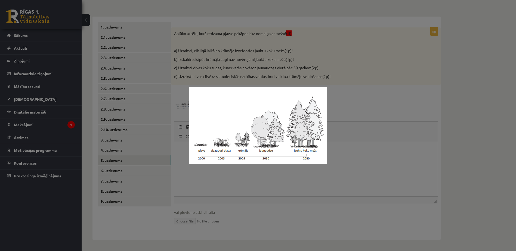
click at [248, 154] on img at bounding box center [258, 125] width 138 height 77
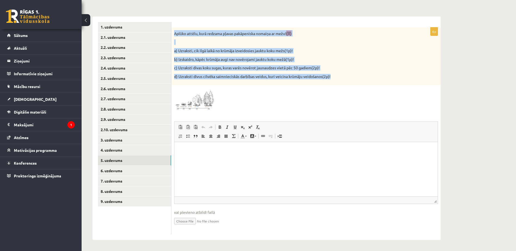
drag, startPoint x: 172, startPoint y: 29, endPoint x: 346, endPoint y: 81, distance: 181.5
click at [346, 81] on div "Aplūko attēlu, kurā redzama pļavas pakāpeniska nomaiņa ar mežu! (II) a) Uzrakst…" at bounding box center [305, 56] width 269 height 58
click at [210, 93] on img at bounding box center [194, 99] width 41 height 23
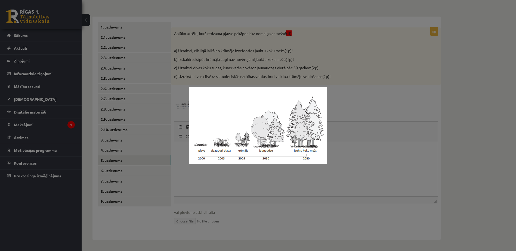
click at [253, 232] on div at bounding box center [258, 125] width 516 height 251
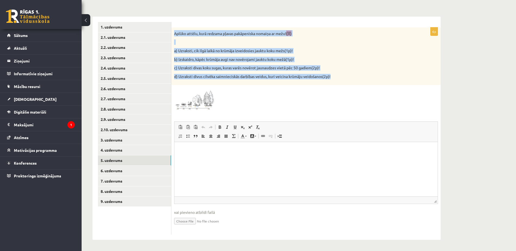
drag, startPoint x: 174, startPoint y: 29, endPoint x: 361, endPoint y: 78, distance: 193.4
click at [361, 78] on div "Aplūko attēlu, kurā redzama pļavas pakāpeniska nomaiņa ar mežu! (II) a) Uzrakst…" at bounding box center [305, 56] width 269 height 58
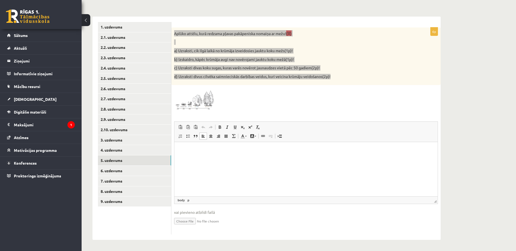
click at [182, 143] on html at bounding box center [305, 150] width 263 height 17
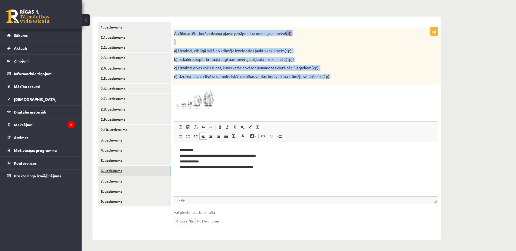
click at [123, 170] on link "6. uzdevums" at bounding box center [134, 171] width 73 height 10
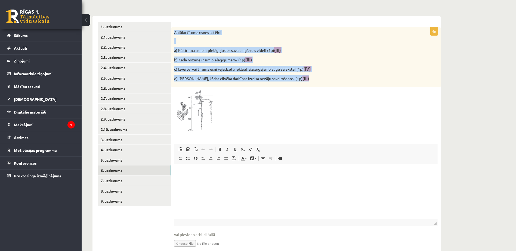
drag, startPoint x: 174, startPoint y: 29, endPoint x: 334, endPoint y: 80, distance: 168.8
click at [334, 80] on div "Aplūko tīruma usnes attēlu! a) Kā tīruma usne ir pielāgojusies savai augšanas v…" at bounding box center [305, 57] width 269 height 60
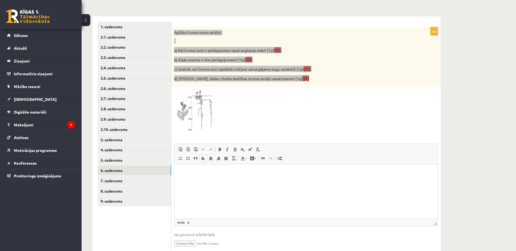
click at [224, 181] on html at bounding box center [305, 172] width 263 height 17
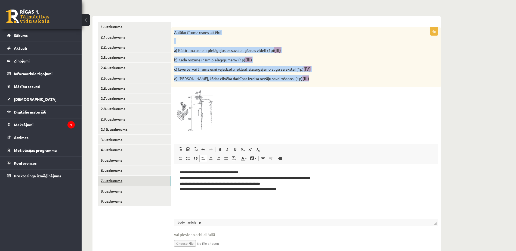
click at [109, 178] on link "7. uzdevums" at bounding box center [134, 181] width 73 height 10
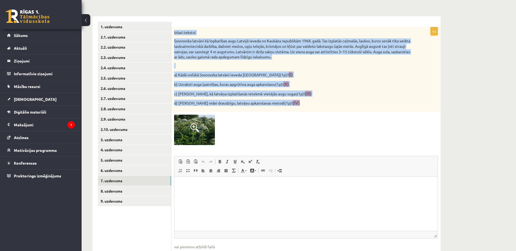
drag, startPoint x: 173, startPoint y: 29, endPoint x: 338, endPoint y: 110, distance: 183.1
click at [338, 110] on div "Izlasi tekstu! Sosnovska latvāni kā lopbarības augu Latvijā ieveda no Kaukāza r…" at bounding box center [305, 69] width 269 height 85
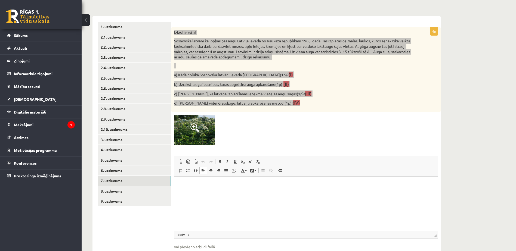
click at [216, 188] on html at bounding box center [305, 185] width 263 height 17
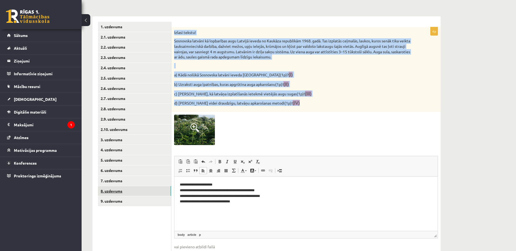
click at [122, 190] on link "8. uzdevums" at bounding box center [134, 191] width 73 height 10
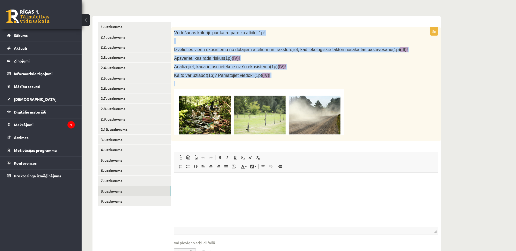
drag, startPoint x: 173, startPoint y: 35, endPoint x: 275, endPoint y: 79, distance: 110.0
click at [275, 79] on div "Vērtēšanas kritēriji: par katru pareizu atbildi 1p! Izvēlieties vienu ekosistēm…" at bounding box center [305, 84] width 269 height 114
click at [275, 78] on p "Kā to var uzlabot(1p)? Pamatojiet viedokli(1p) (IV)!" at bounding box center [292, 76] width 237 height 6
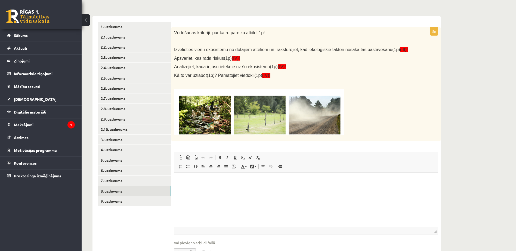
click at [227, 183] on p "Rich Text Editor, wiswyg-editor-user-answer-47024848122720" at bounding box center [306, 181] width 252 height 6
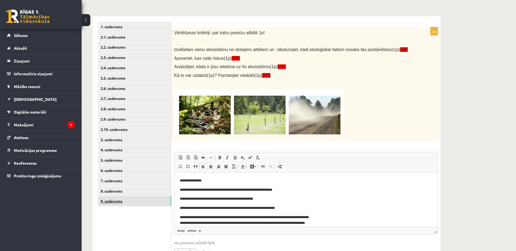
click at [111, 202] on link "9. uzdevums" at bounding box center [134, 201] width 73 height 10
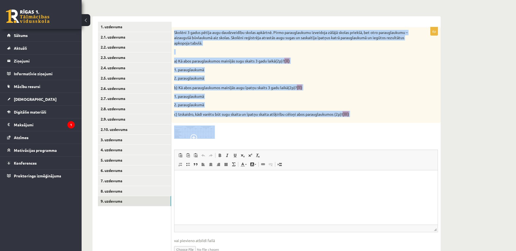
drag, startPoint x: 174, startPoint y: 30, endPoint x: 386, endPoint y: 123, distance: 231.7
click at [386, 123] on div "6p Skolēni 3 gadus pētīja augu daudzveidību skolas apkārtnē. Pirmo parauglaukum…" at bounding box center [305, 145] width 269 height 236
drag, startPoint x: 386, startPoint y: 123, endPoint x: 369, endPoint y: 120, distance: 17.5
click at [369, 120] on div "Skolēni 3 gadus pētīja augu daudzveidību skolas apkārtnē. Pirmo parauglaukumu i…" at bounding box center [305, 75] width 269 height 96
drag, startPoint x: 172, startPoint y: 29, endPoint x: 422, endPoint y: 116, distance: 264.7
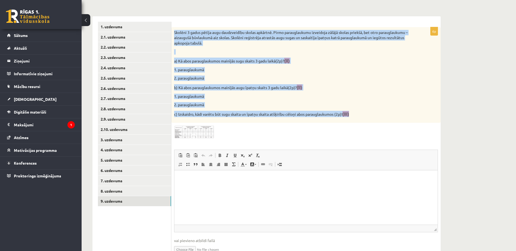
click at [422, 116] on div "Skolēni 3 gadus pētīja augu daudzveidību skolas apkārtnē. Pirmo parauglaukumu i…" at bounding box center [305, 75] width 269 height 96
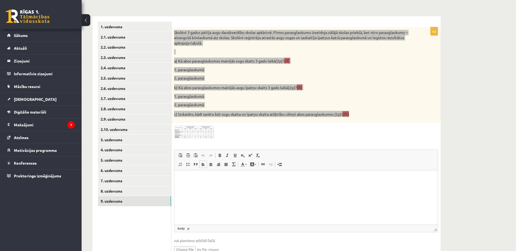
click at [228, 178] on p "Rich Text Editor, wiswyg-editor-user-answer-47024772737320" at bounding box center [306, 179] width 252 height 6
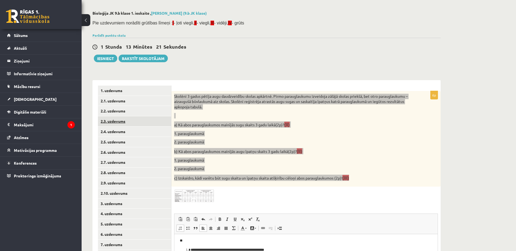
scroll to position [21, 0]
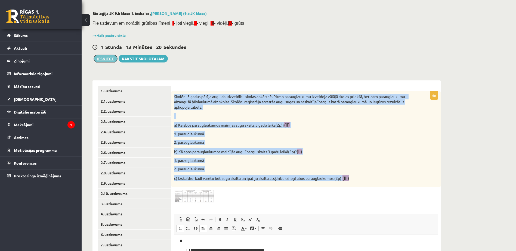
click at [108, 61] on button "Iesniegt" at bounding box center [105, 59] width 23 height 8
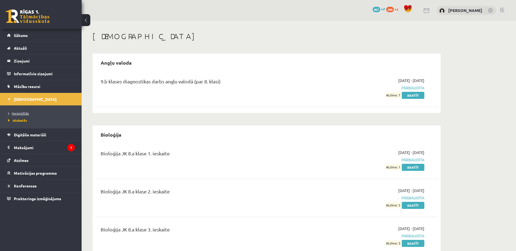
click at [23, 111] on link "Neizpildītās" at bounding box center [42, 113] width 68 height 5
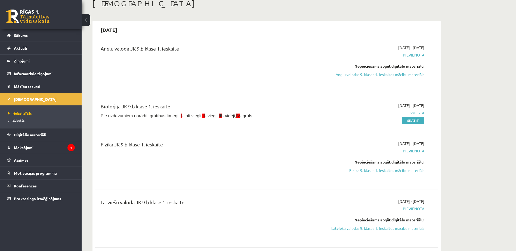
scroll to position [33, 0]
click at [418, 120] on link "Skatīt" at bounding box center [413, 120] width 23 height 7
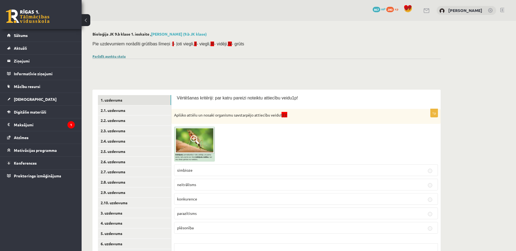
click at [110, 56] on link "Parādīt punktu skalu" at bounding box center [108, 56] width 33 height 4
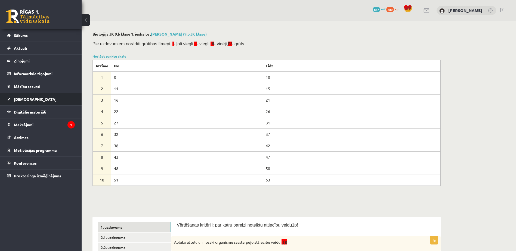
click at [47, 99] on link "[DEMOGRAPHIC_DATA]" at bounding box center [41, 99] width 68 height 13
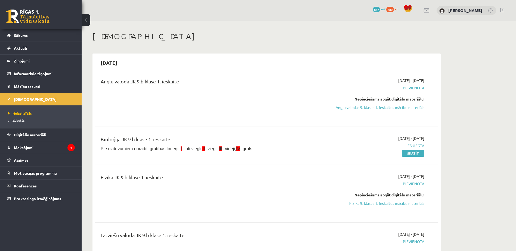
click at [504, 9] on link at bounding box center [502, 10] width 4 height 4
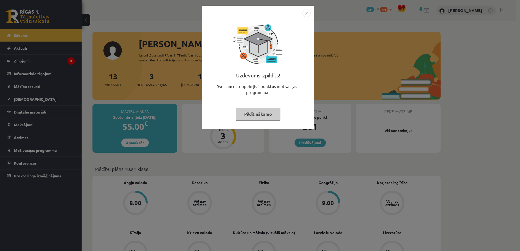
click at [268, 116] on button "Pildīt nākamo" at bounding box center [258, 114] width 45 height 13
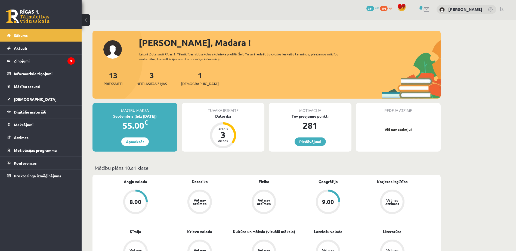
scroll to position [1, 0]
click at [504, 9] on div "0 Dāvanas 281 mP 191 xp [PERSON_NAME]" at bounding box center [299, 9] width 434 height 21
click at [500, 9] on div "0 Dāvanas 281 mP 191 xp [PERSON_NAME]" at bounding box center [299, 9] width 434 height 21
click at [500, 9] on link at bounding box center [502, 9] width 4 height 4
